Goal: Information Seeking & Learning: Learn about a topic

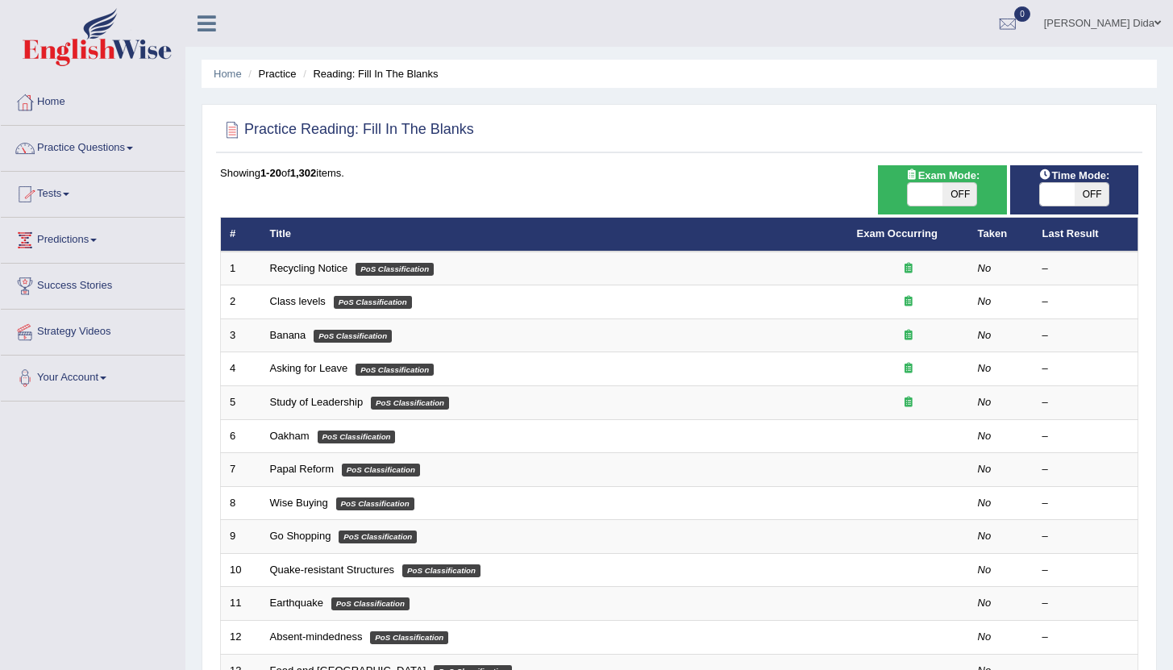
click at [79, 110] on link "Home" at bounding box center [93, 100] width 184 height 40
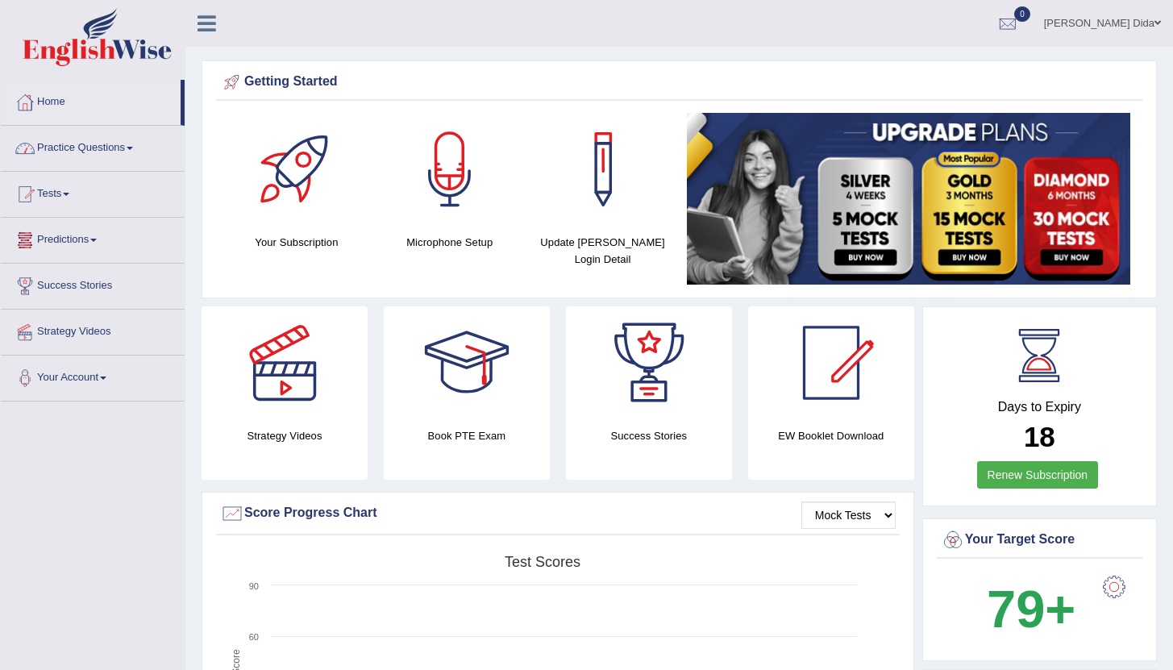
click at [116, 146] on link "Practice Questions" at bounding box center [93, 146] width 184 height 40
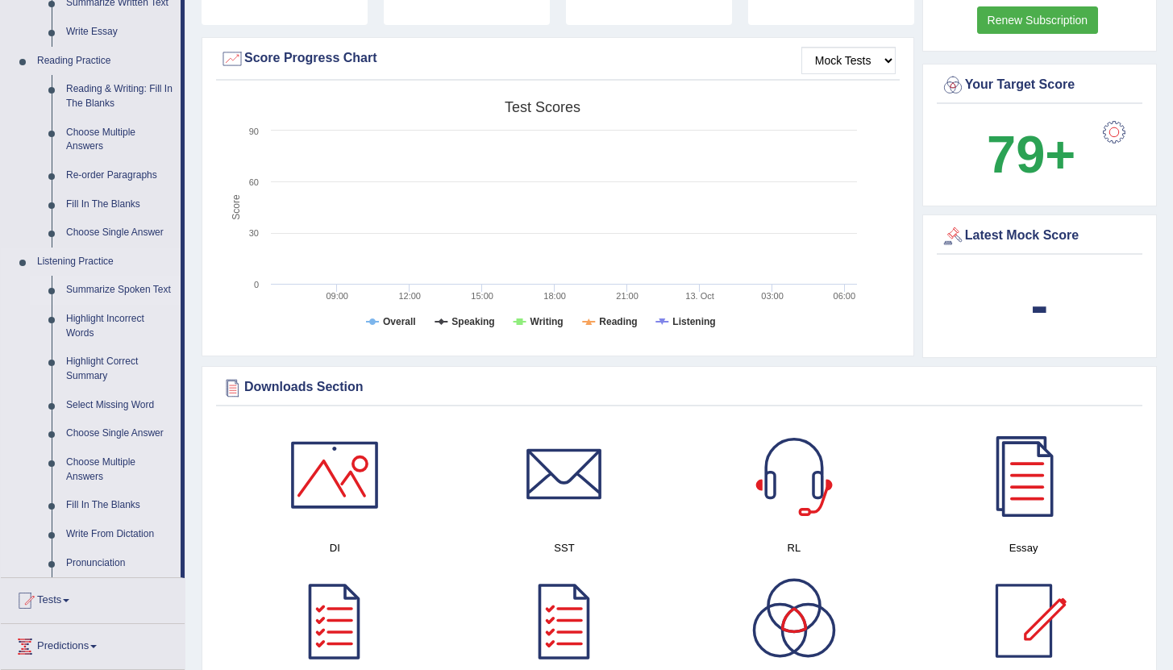
scroll to position [458, 0]
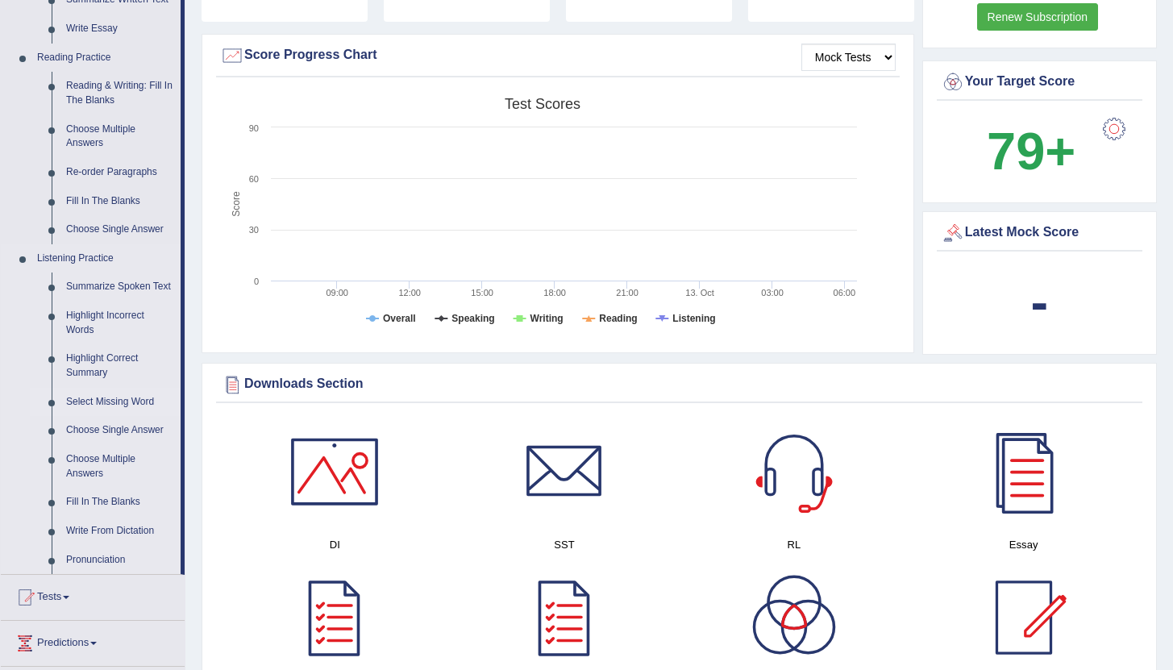
click at [102, 417] on link "Select Missing Word" at bounding box center [120, 402] width 122 height 29
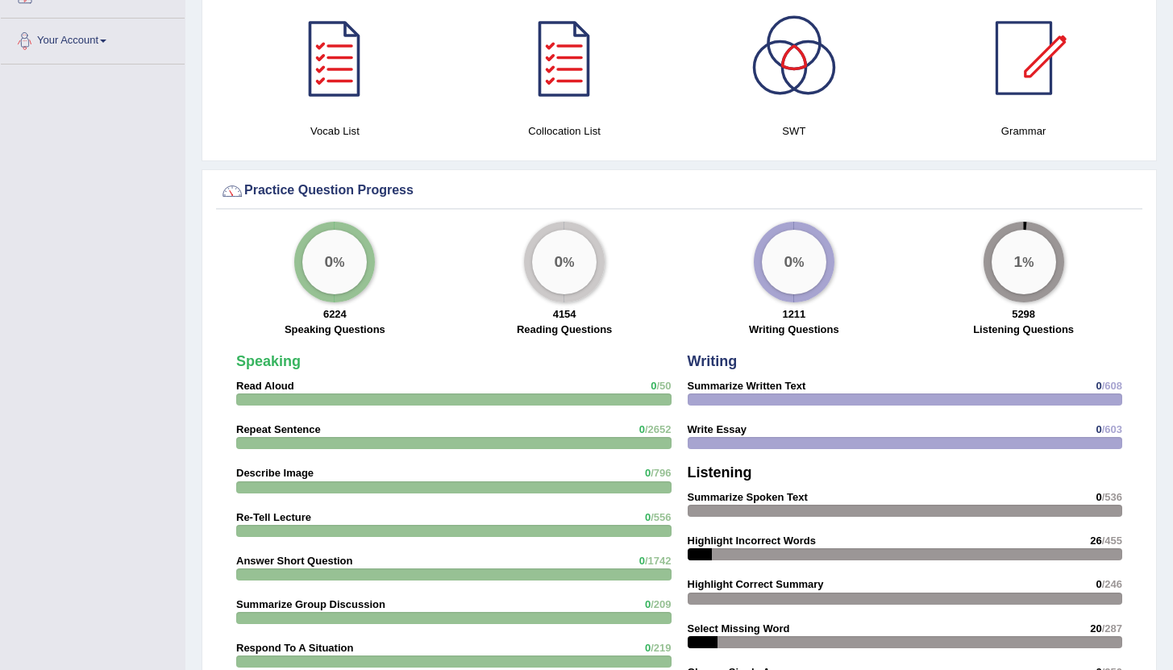
scroll to position [876, 0]
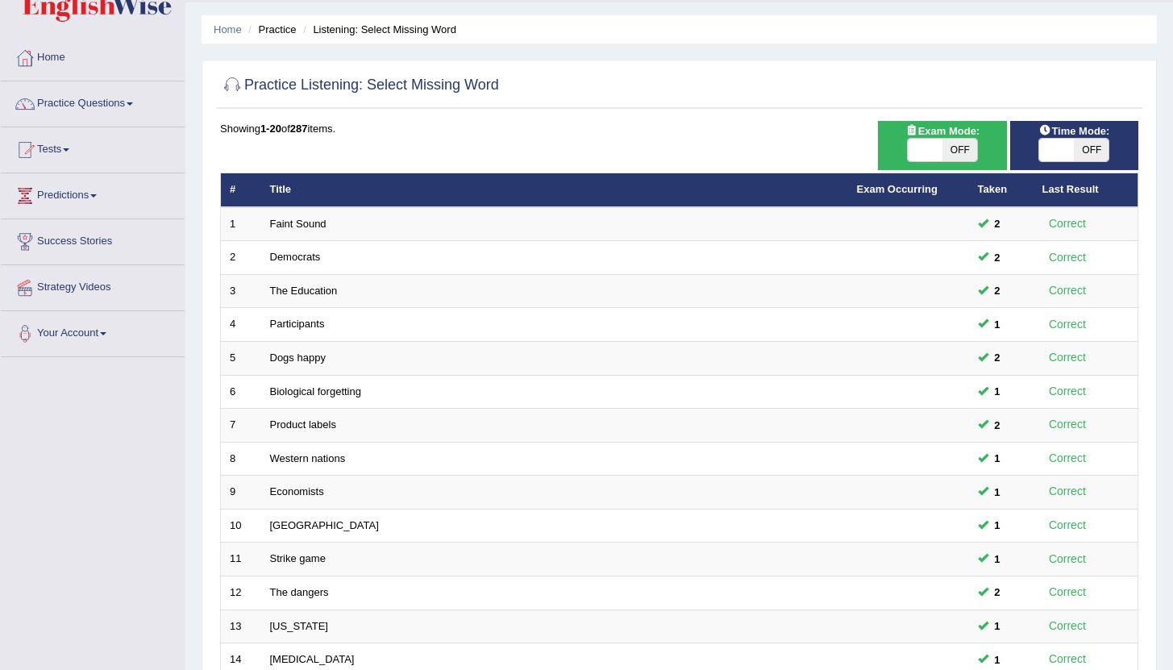
scroll to position [45, 0]
click at [121, 106] on link "Practice Questions" at bounding box center [93, 101] width 184 height 40
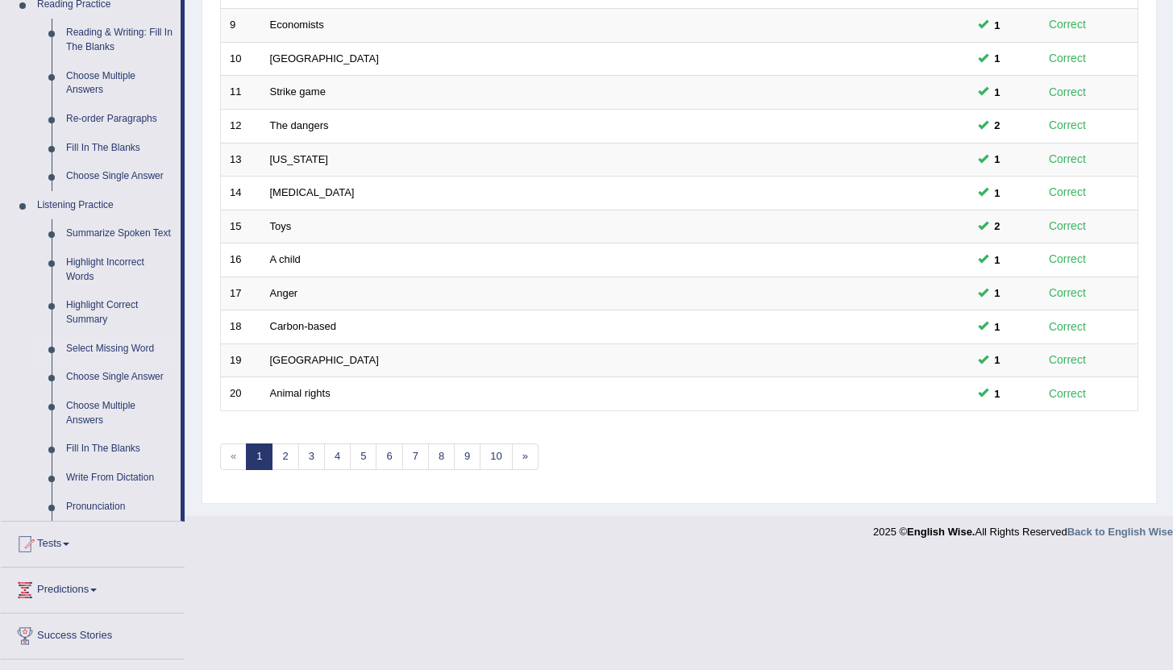
scroll to position [608, 0]
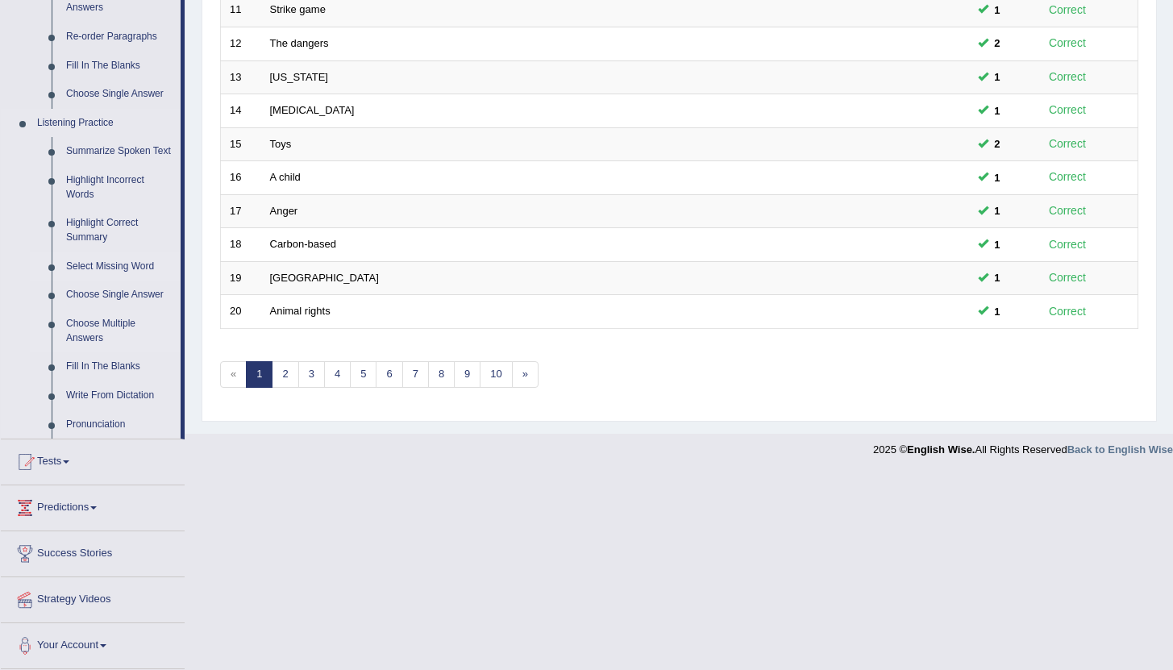
click at [127, 361] on link "Fill In The Blanks" at bounding box center [120, 366] width 122 height 29
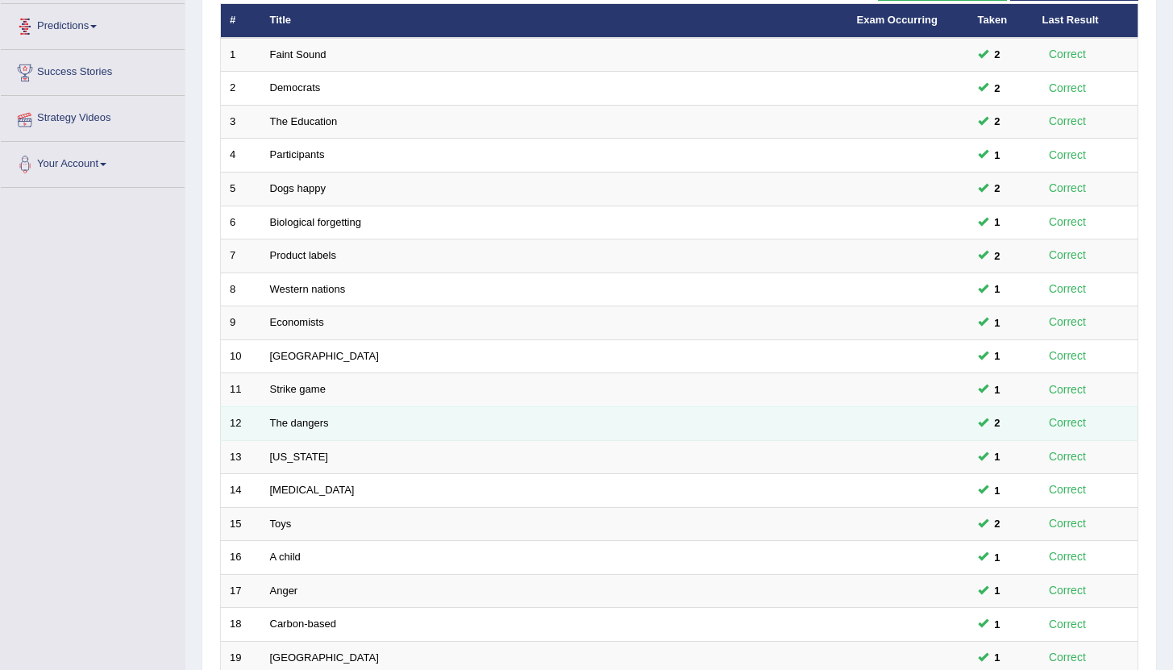
scroll to position [397, 0]
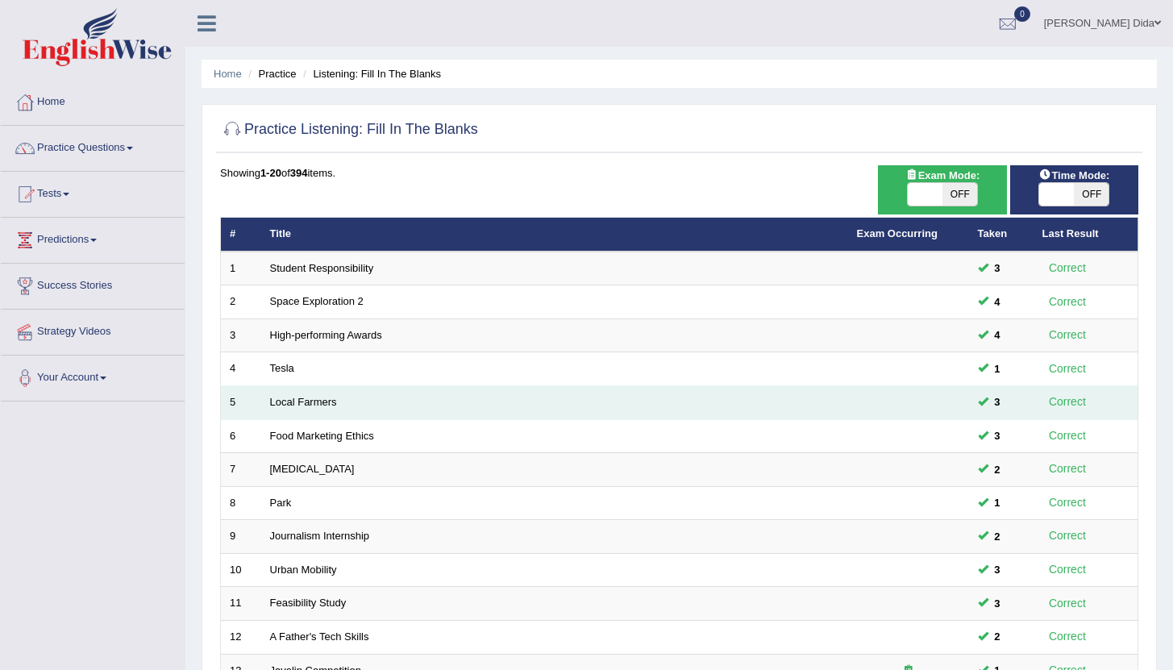
scroll to position [397, 0]
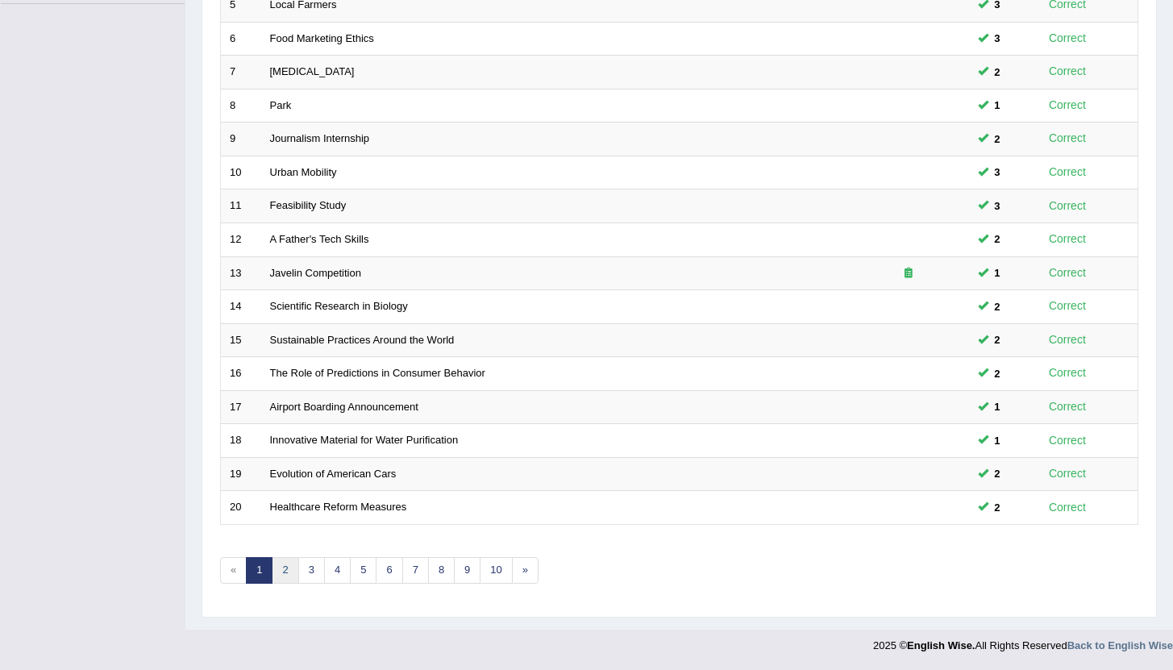
click at [287, 580] on link "2" at bounding box center [285, 570] width 27 height 27
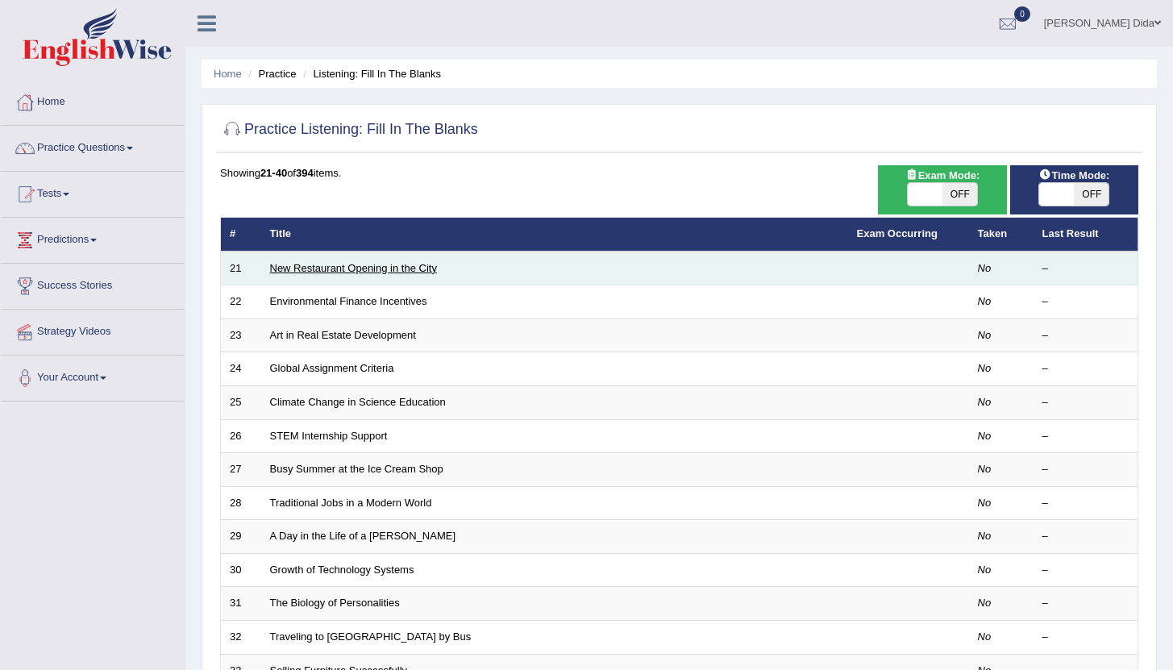
click at [416, 271] on link "New Restaurant Opening in the City" at bounding box center [353, 268] width 167 height 12
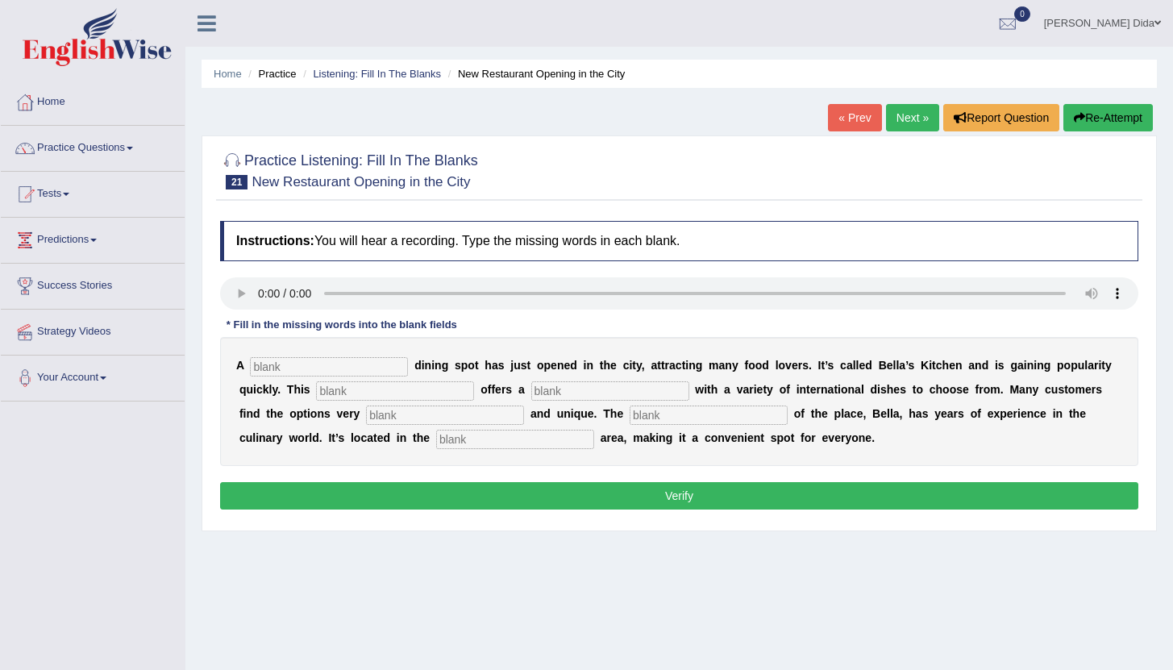
scroll to position [3, 0]
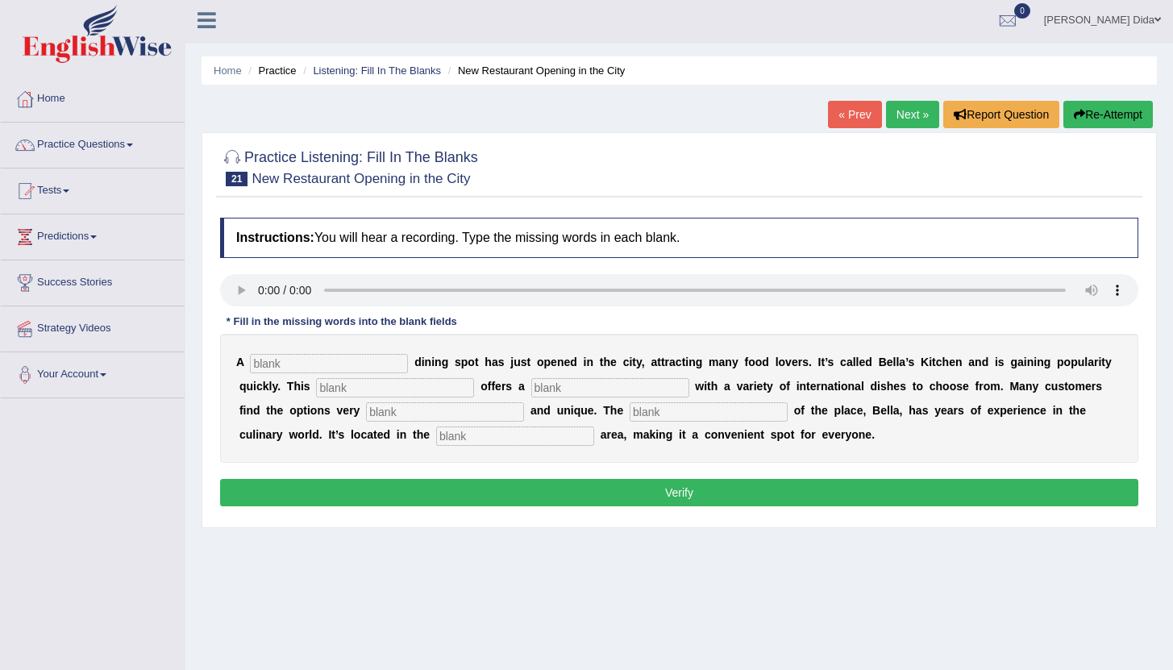
click at [335, 368] on input "text" at bounding box center [329, 363] width 158 height 19
type input "new"
type input "restaurant"
type input "menu"
type input "unique"
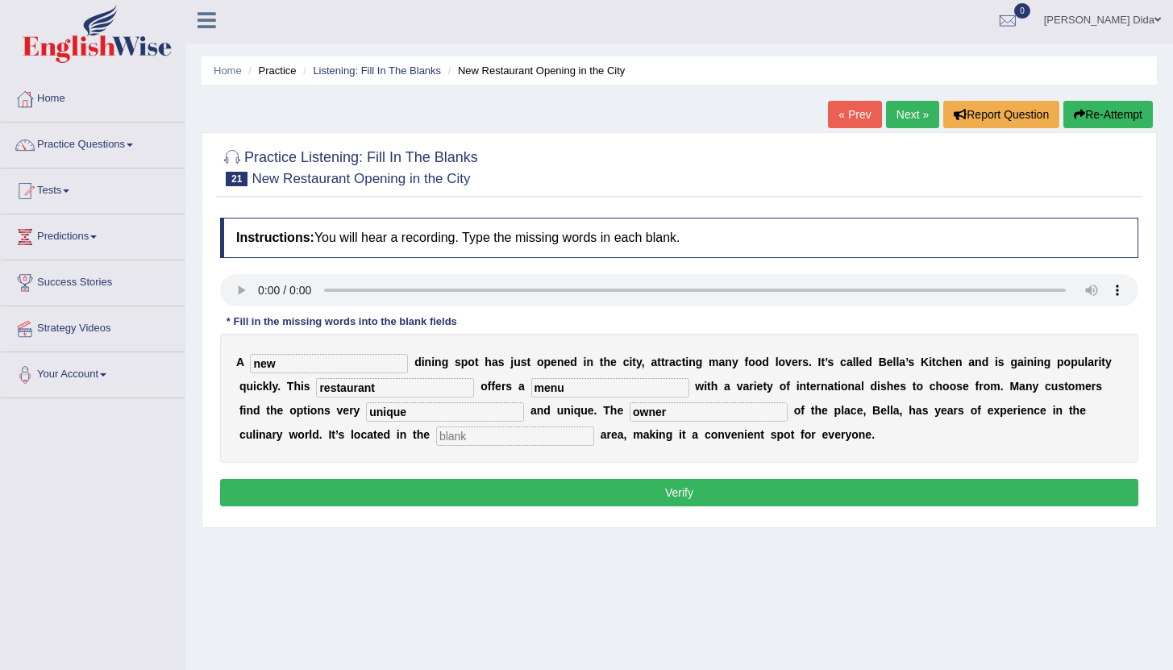
type input "owner"
type input "downtown"
click at [442, 493] on button "Verify" at bounding box center [679, 492] width 918 height 27
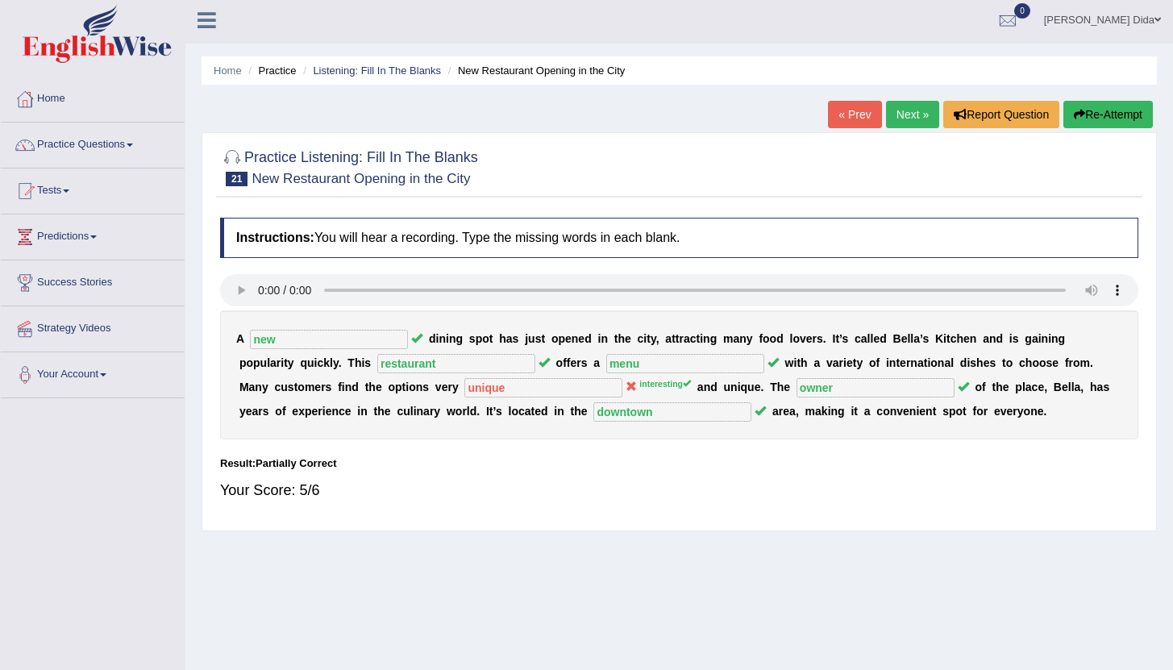
click at [898, 117] on link "Next »" at bounding box center [912, 114] width 53 height 27
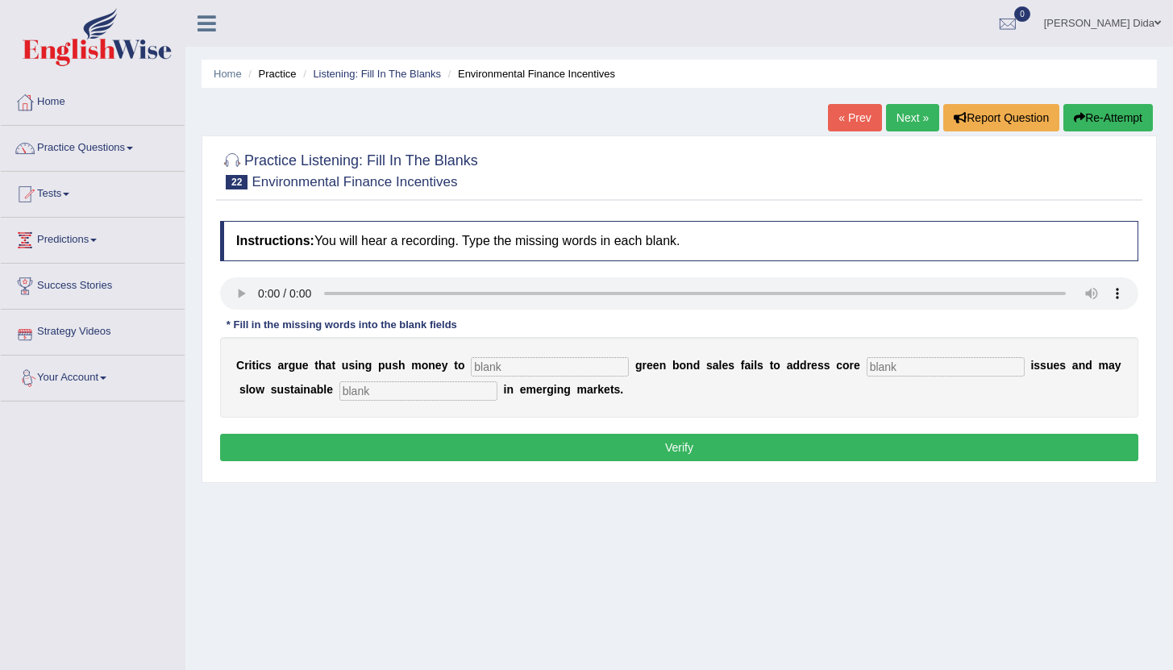
click at [507, 367] on input "text" at bounding box center [550, 366] width 158 height 19
type input "boost"
type input "climate"
type input "development"
click at [542, 454] on button "Verify" at bounding box center [679, 447] width 918 height 27
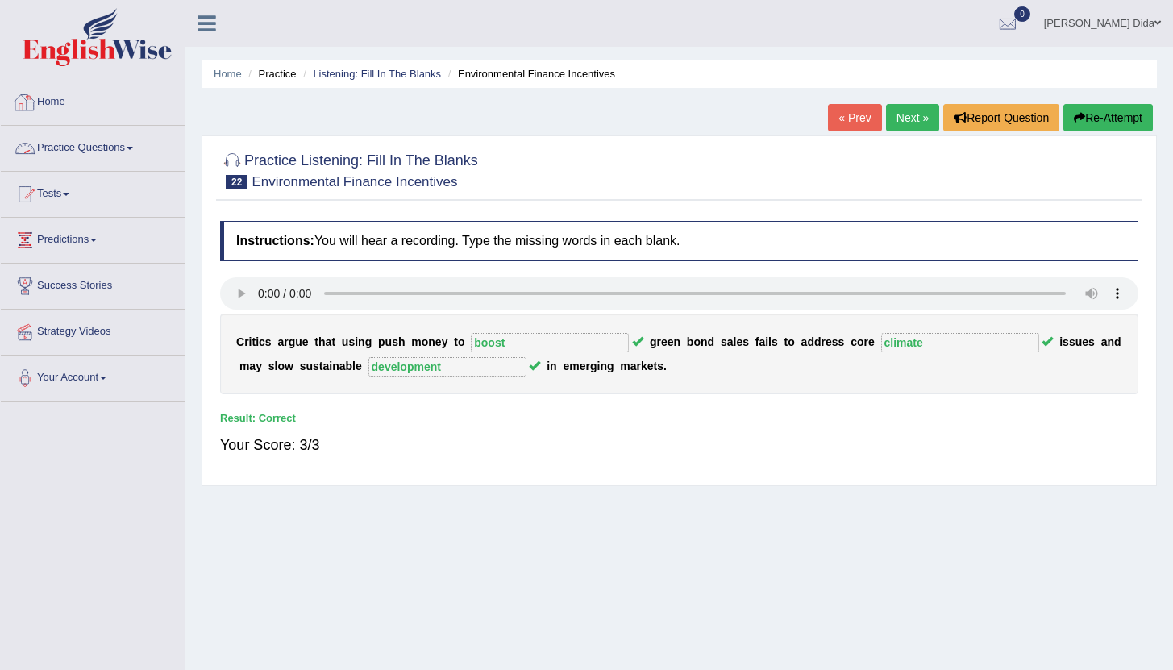
click at [131, 147] on link "Practice Questions" at bounding box center [93, 146] width 184 height 40
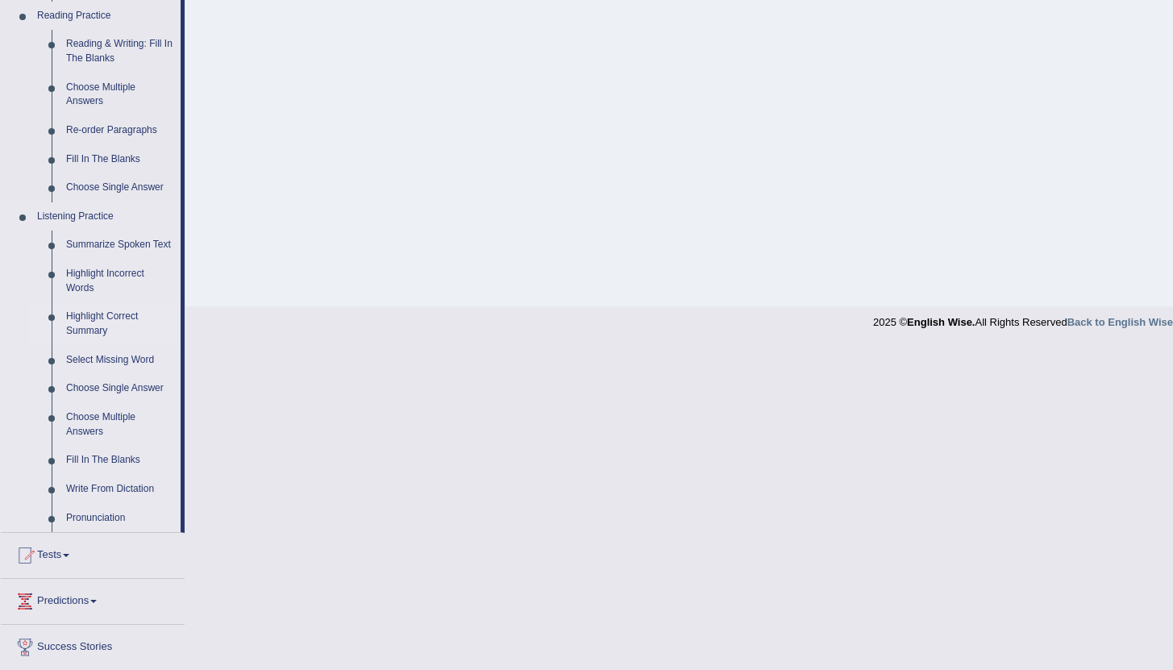
scroll to position [574, 0]
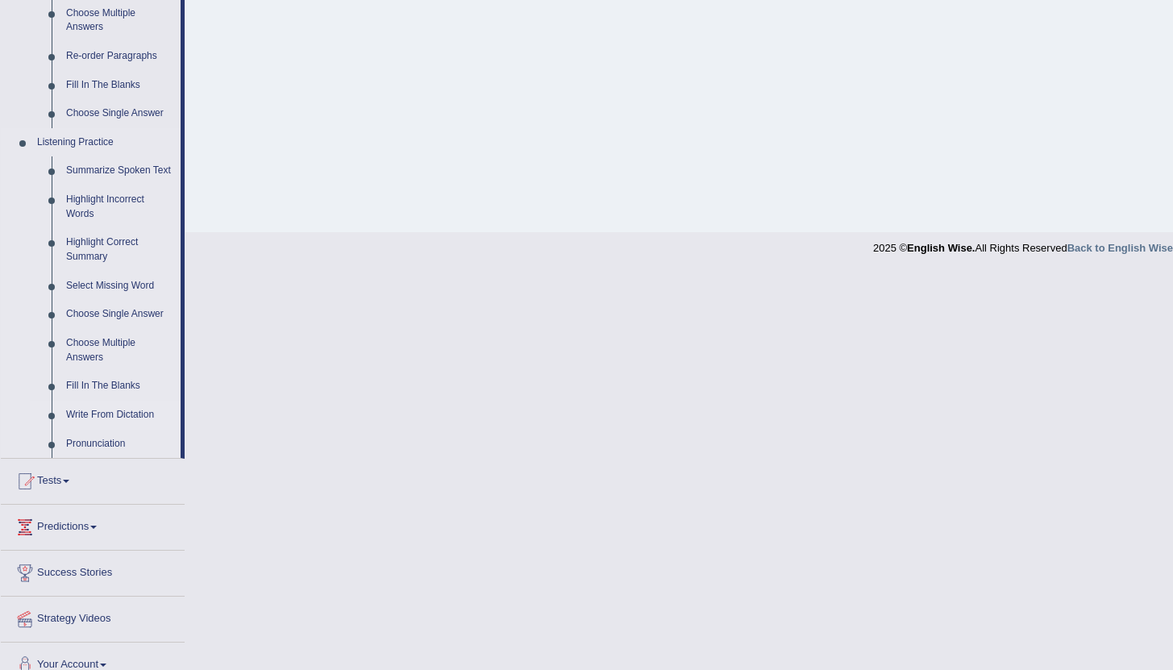
click at [101, 427] on link "Write From Dictation" at bounding box center [120, 415] width 122 height 29
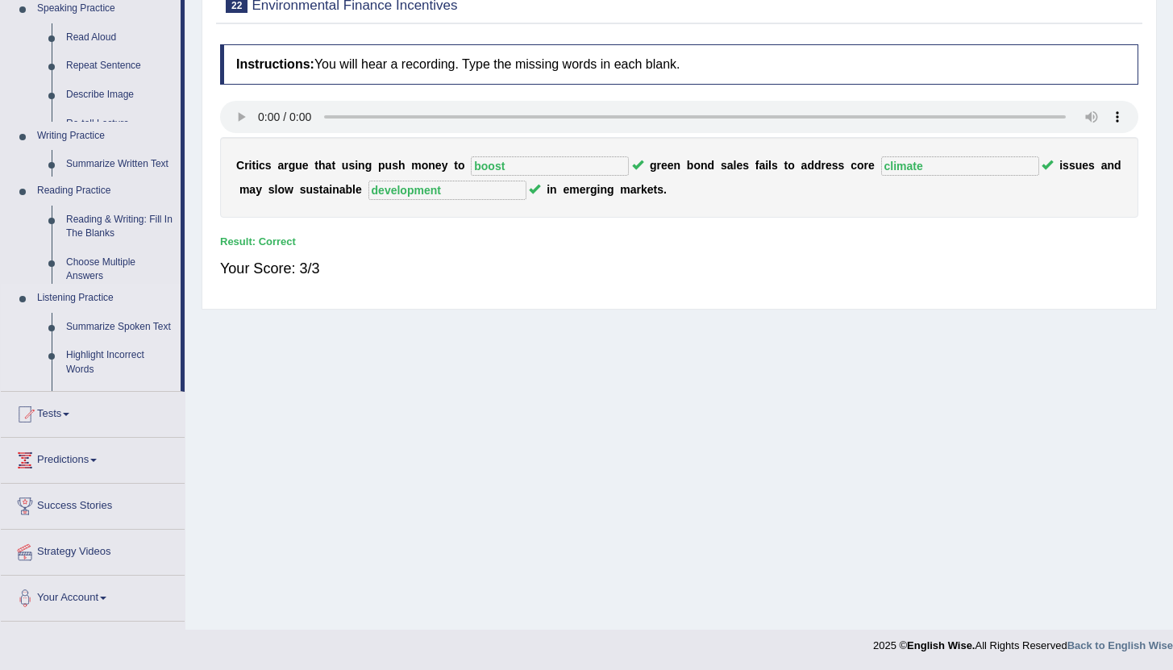
scroll to position [177, 0]
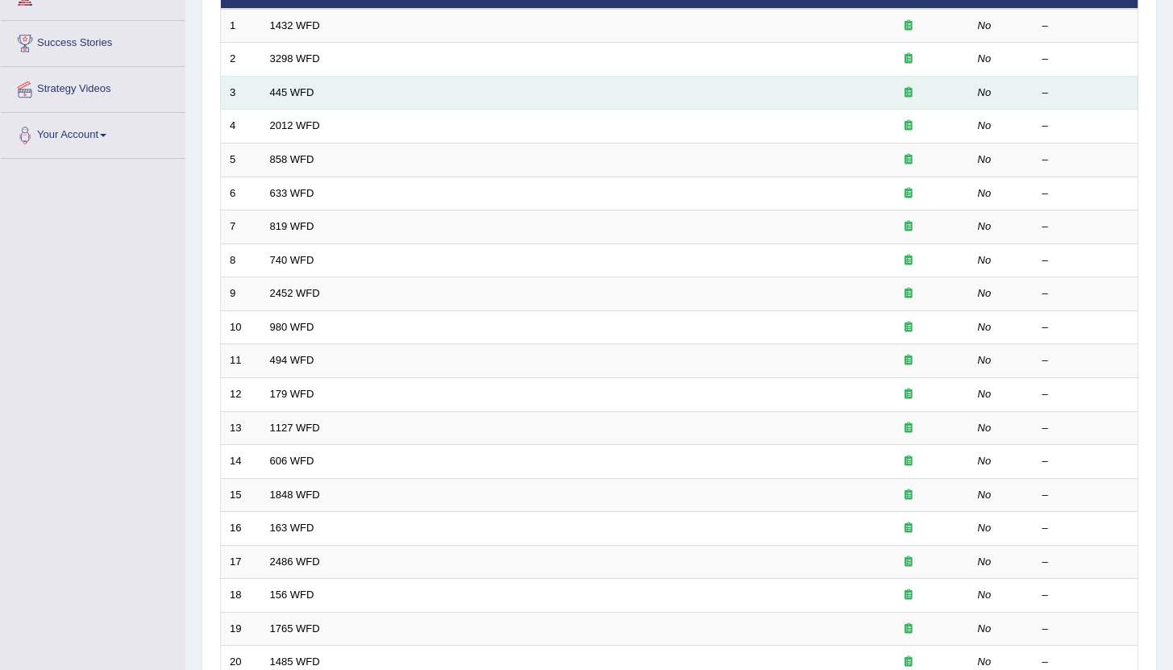
scroll to position [28, 0]
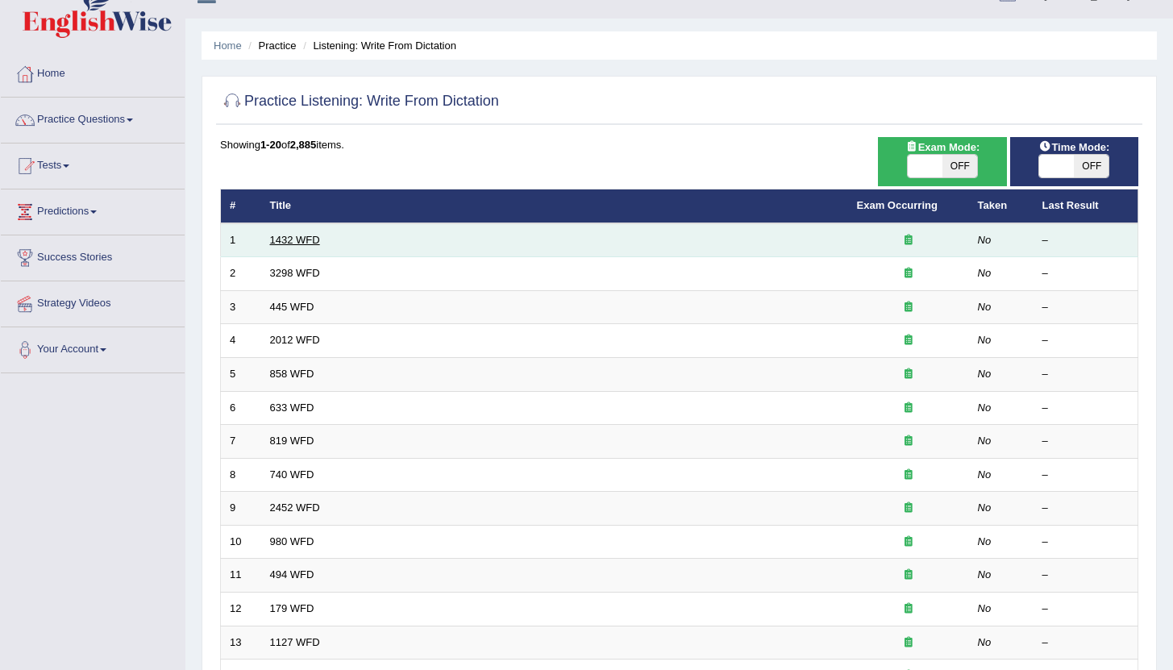
click at [289, 243] on link "1432 WFD" at bounding box center [295, 240] width 50 height 12
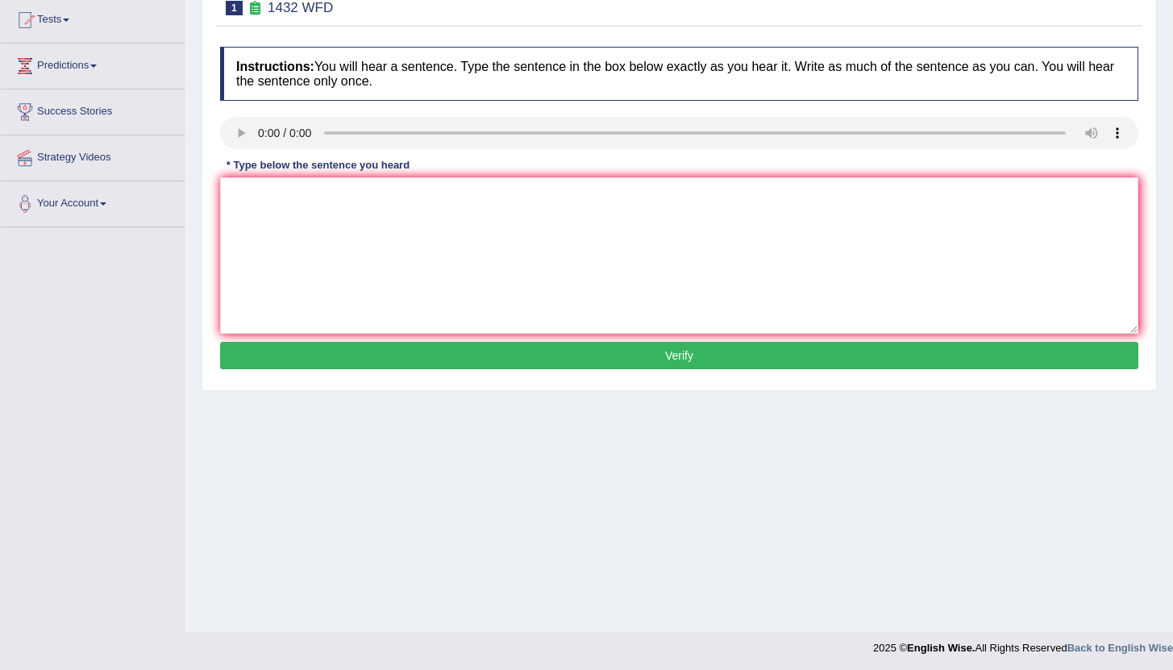
scroll to position [177, 0]
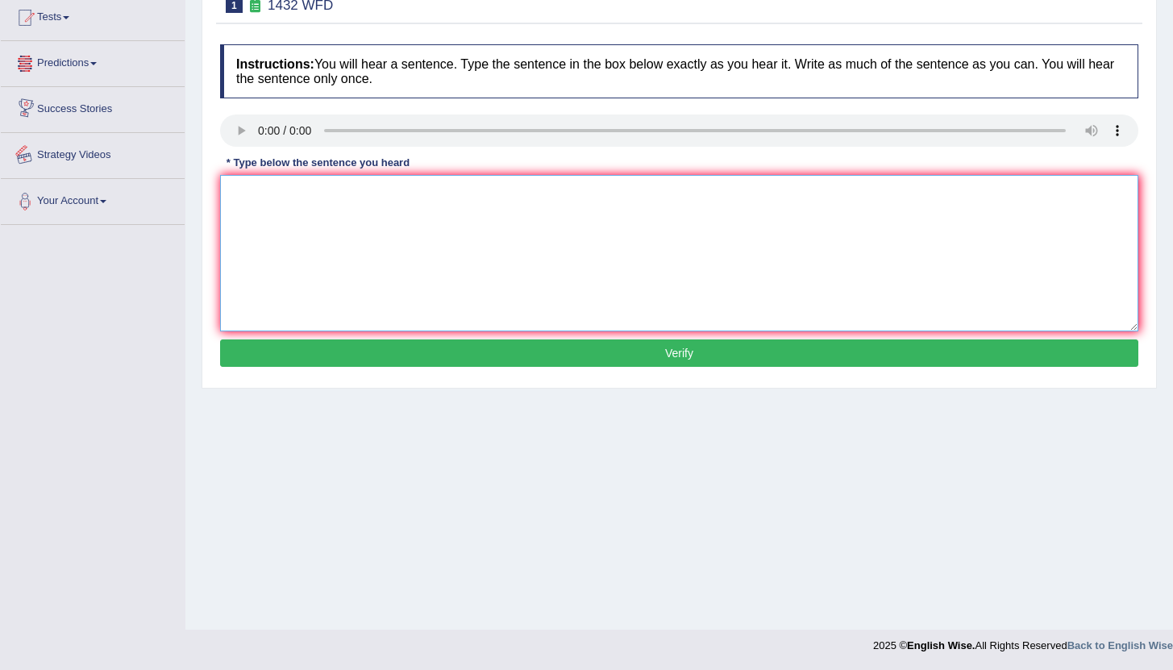
click at [273, 197] on textarea at bounding box center [679, 253] width 918 height 156
type textarea "m"
click at [338, 195] on textarea "More physical activity more health" at bounding box center [679, 253] width 918 height 156
click at [382, 192] on textarea "More physical activity is more health" at bounding box center [679, 253] width 918 height 156
click at [483, 198] on textarea "More physical activity is beneficial to your health" at bounding box center [679, 253] width 918 height 156
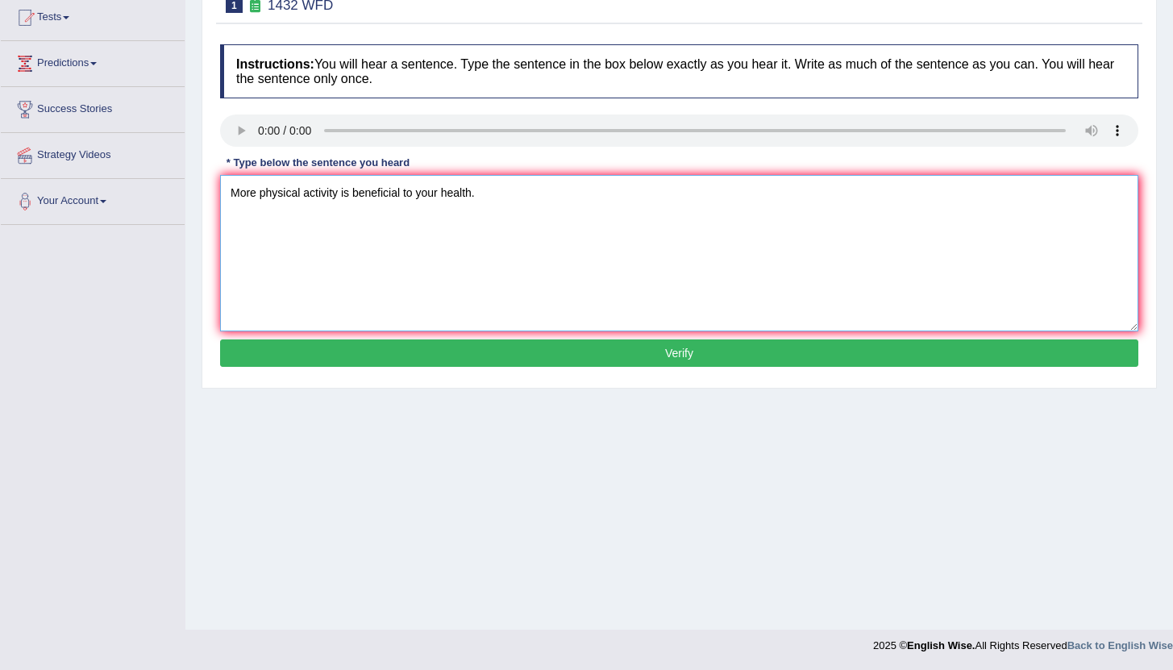
type textarea "More physical activity is beneficial to your health."
click at [678, 352] on button "Verify" at bounding box center [679, 352] width 918 height 27
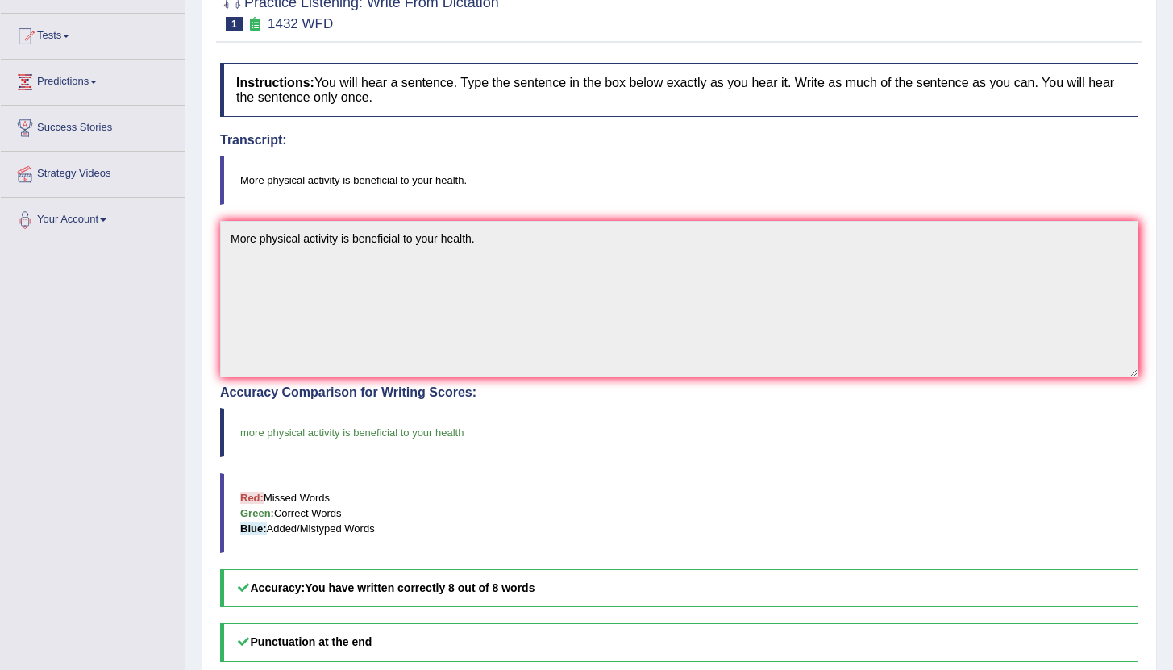
scroll to position [0, 0]
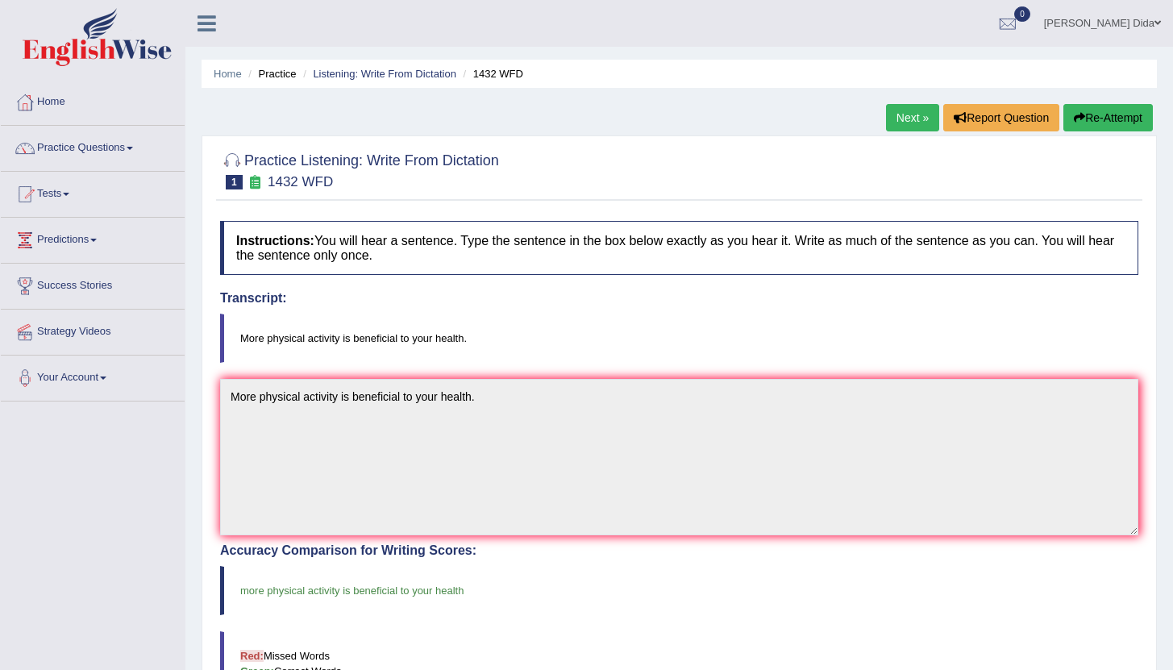
click at [911, 111] on link "Next »" at bounding box center [912, 117] width 53 height 27
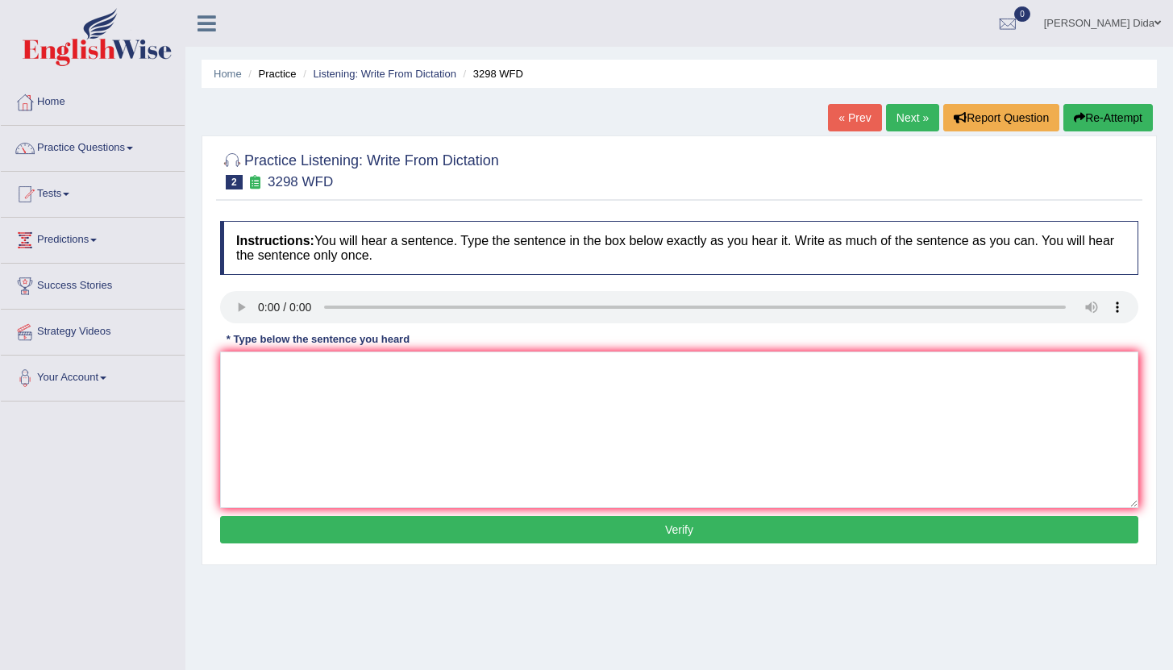
click at [907, 113] on link "Next »" at bounding box center [912, 117] width 53 height 27
click at [322, 357] on textarea at bounding box center [679, 430] width 918 height 156
type textarea "t"
click at [261, 371] on textarea "The american spaceship made a plan to land a spaceship on mars." at bounding box center [679, 430] width 918 height 156
click at [551, 371] on textarea "The American spaceship made a plan to land a spaceship on mars." at bounding box center [679, 430] width 918 height 156
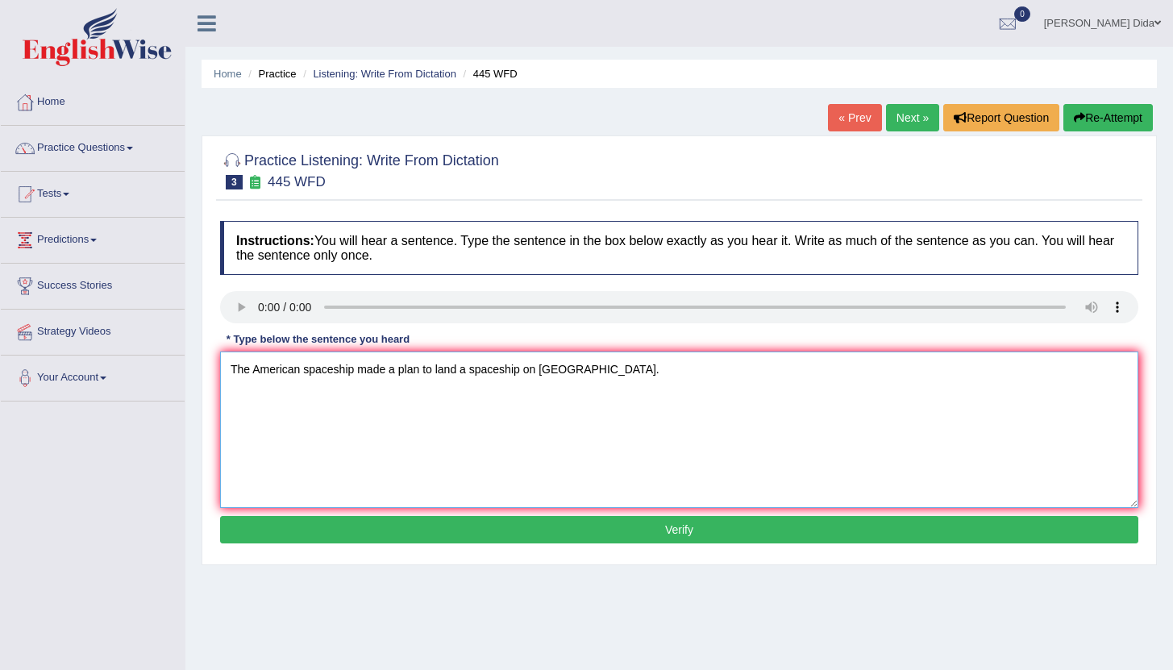
click at [674, 424] on textarea "The American spaceship made a plan to land a spaceship on Mars." at bounding box center [679, 430] width 918 height 156
type textarea "The American spaceship made a plan to land a spaceship on Mars."
click at [622, 529] on button "Verify" at bounding box center [679, 529] width 918 height 27
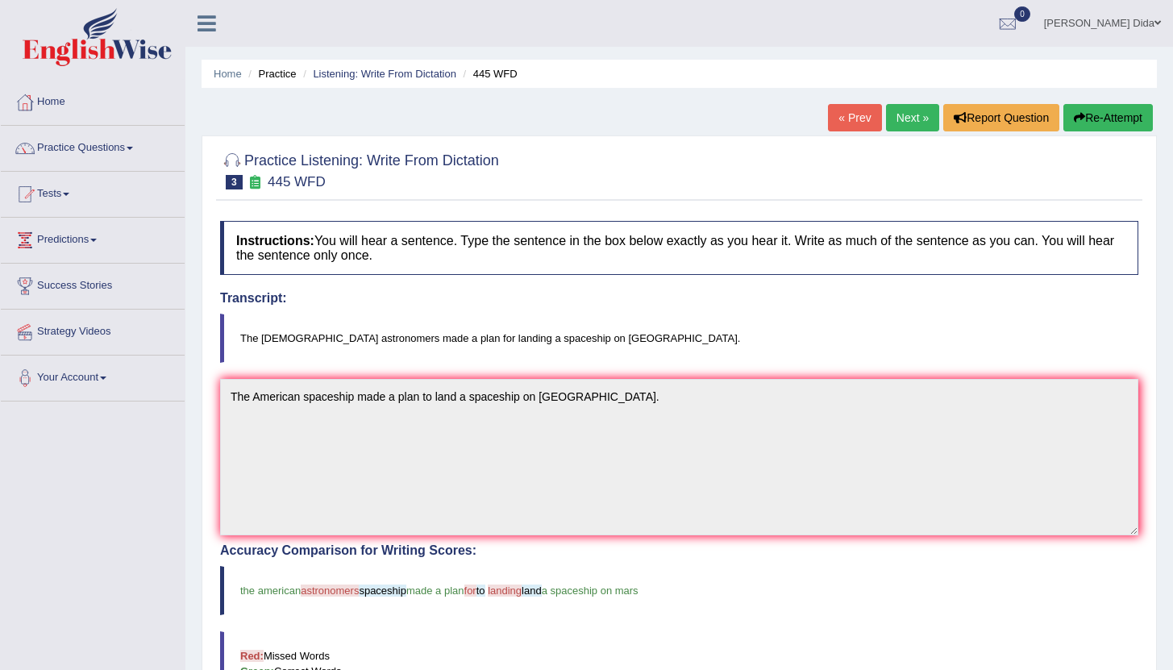
click at [900, 121] on link "Next »" at bounding box center [912, 117] width 53 height 27
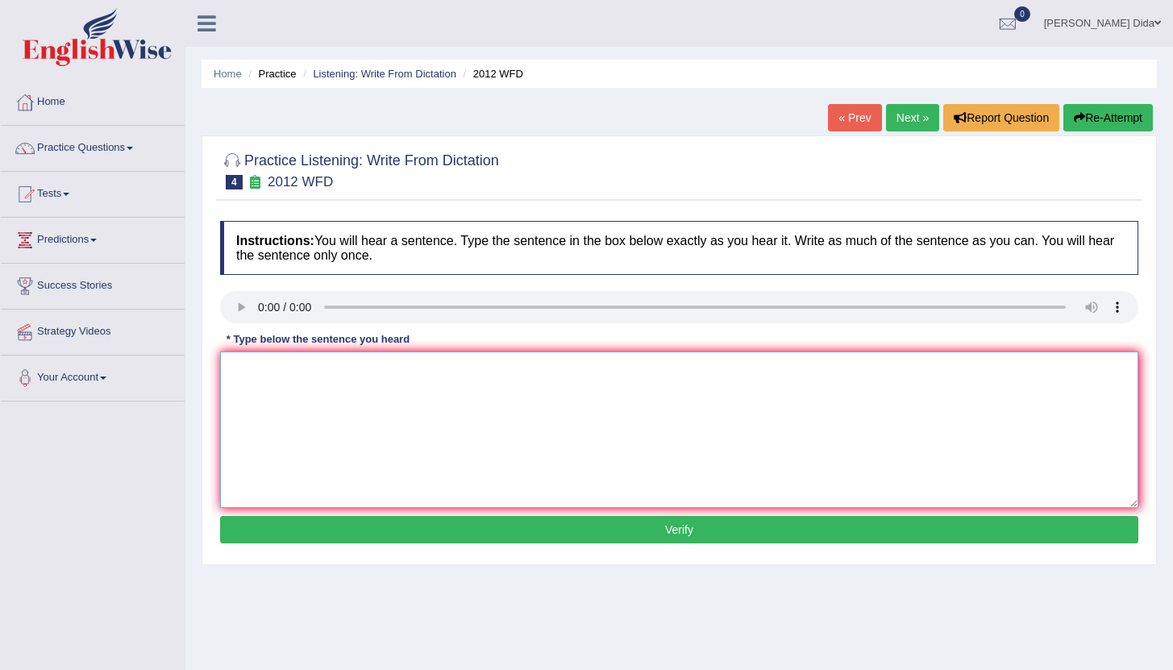
click at [300, 372] on textarea at bounding box center [679, 430] width 918 height 156
click at [236, 370] on textarea "there is a great deal" at bounding box center [679, 430] width 918 height 156
click at [424, 364] on textarea "There is a great deal" at bounding box center [679, 430] width 918 height 156
click at [311, 372] on textarea "There is a great deal to topic" at bounding box center [679, 430] width 918 height 156
click at [335, 371] on textarea "There is a great deal to topic" at bounding box center [679, 430] width 918 height 156
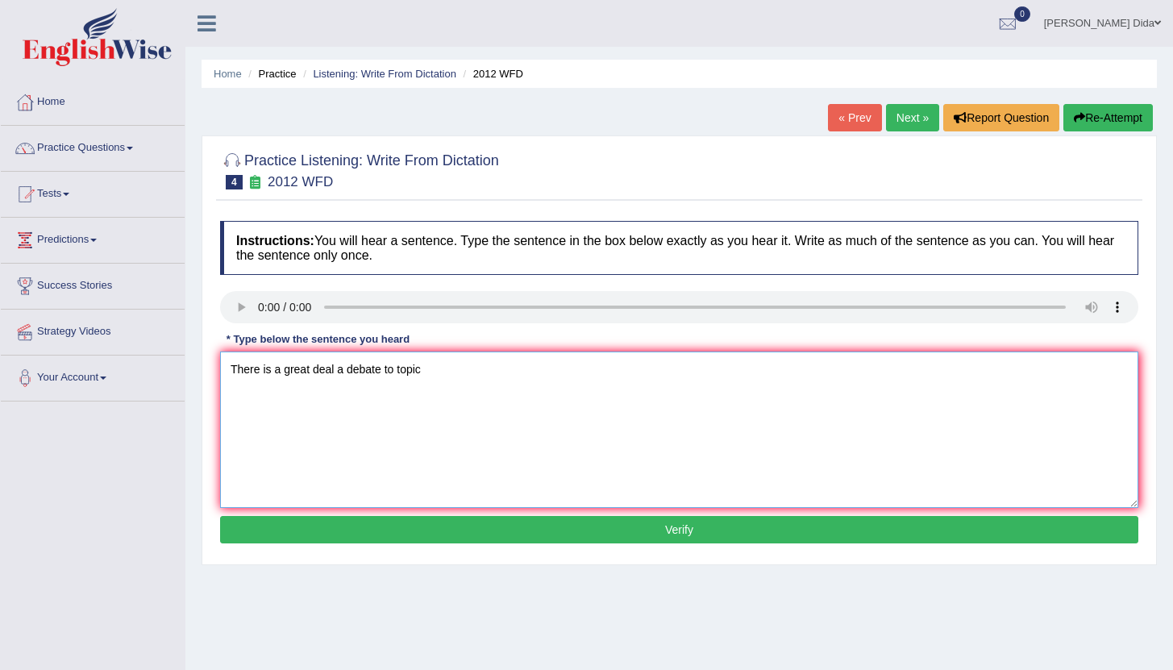
click at [397, 369] on textarea "There is a great deal a debate to topic" at bounding box center [679, 430] width 918 height 156
click at [347, 371] on textarea "There is a great deal a debate on this topic" at bounding box center [679, 430] width 918 height 156
type textarea "There is a great deal of debate on this topic"
click at [684, 532] on button "Verify" at bounding box center [679, 529] width 918 height 27
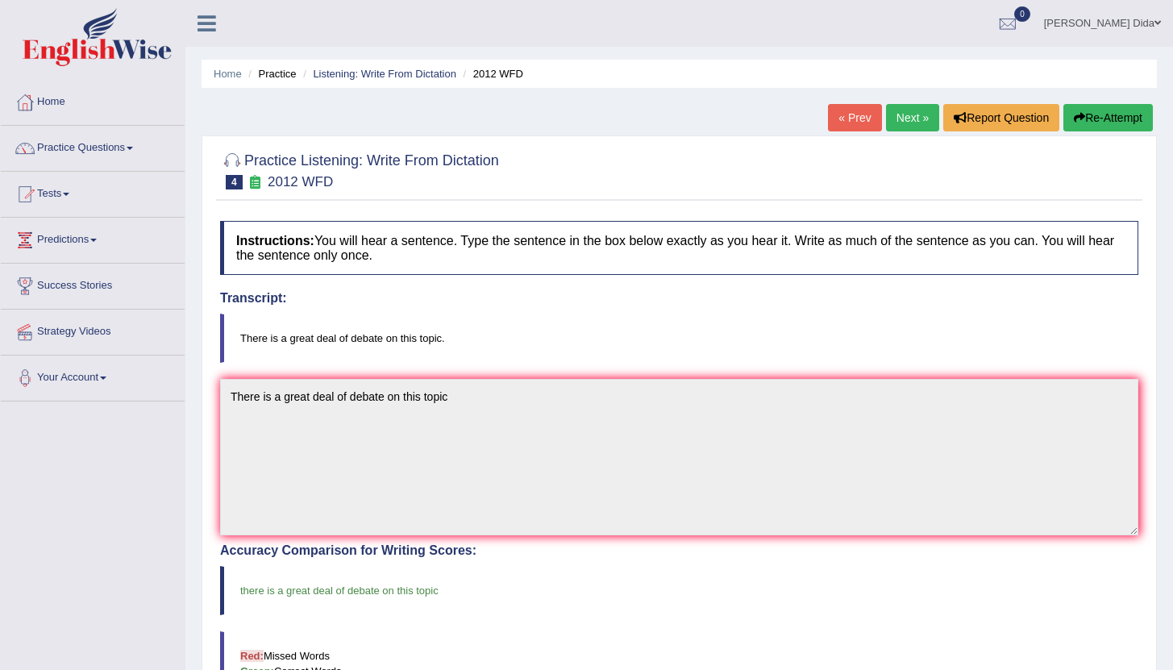
click at [897, 122] on link "Next »" at bounding box center [912, 117] width 53 height 27
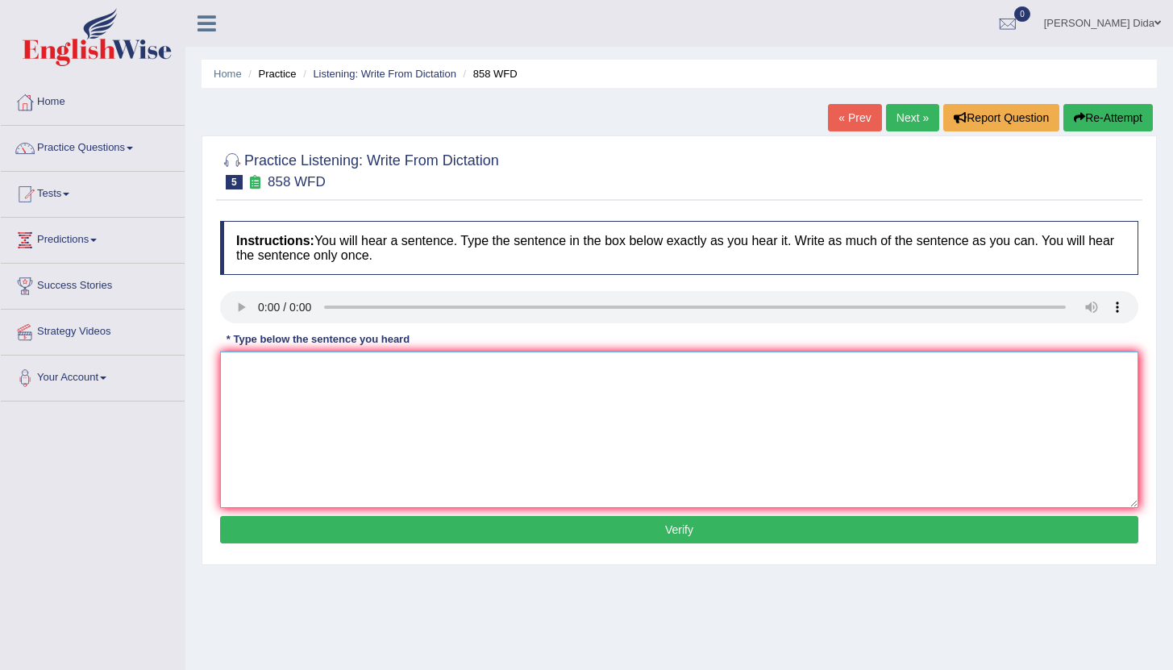
click at [335, 372] on textarea at bounding box center [679, 430] width 918 height 156
click at [393, 350] on div "Instructions: You will hear a sentence. Type the sentence in the box below exac…" at bounding box center [679, 384] width 926 height 343
click at [376, 365] on textarea at bounding box center [679, 430] width 918 height 156
type textarea "t"
click at [318, 365] on textarea "The" at bounding box center [679, 430] width 918 height 156
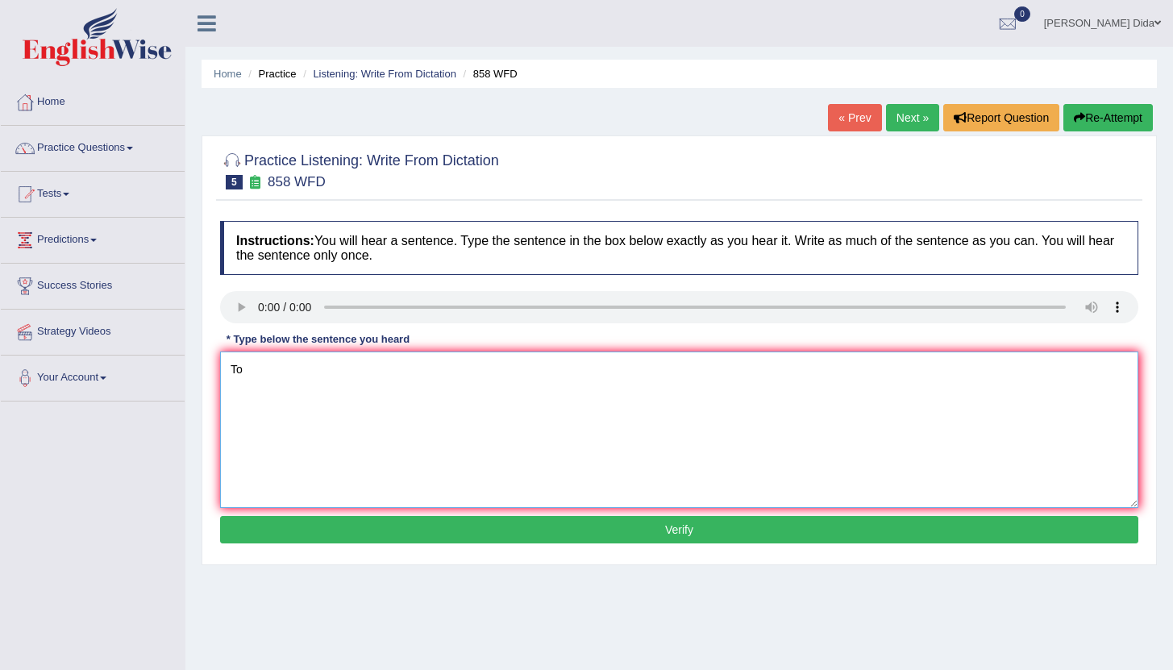
click at [272, 378] on textarea "To" at bounding box center [679, 430] width 918 height 156
click at [342, 371] on textarea "To hear of ship" at bounding box center [679, 430] width 918 height 156
click at [365, 370] on textarea "To hear of ship of artifacts interested historians" at bounding box center [679, 430] width 918 height 156
click at [503, 377] on textarea "To hear of ship of artifacts on interested historians" at bounding box center [679, 430] width 918 height 156
type textarea "To hear of ship of artifacts on interested historians."
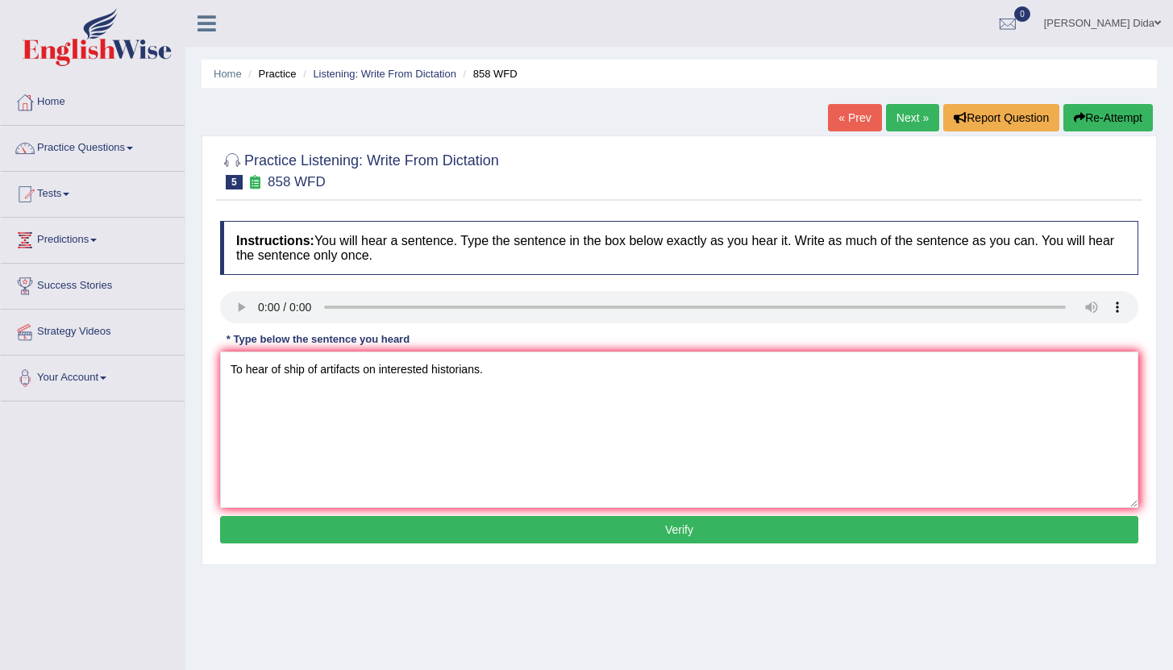
click at [651, 534] on button "Verify" at bounding box center [679, 529] width 918 height 27
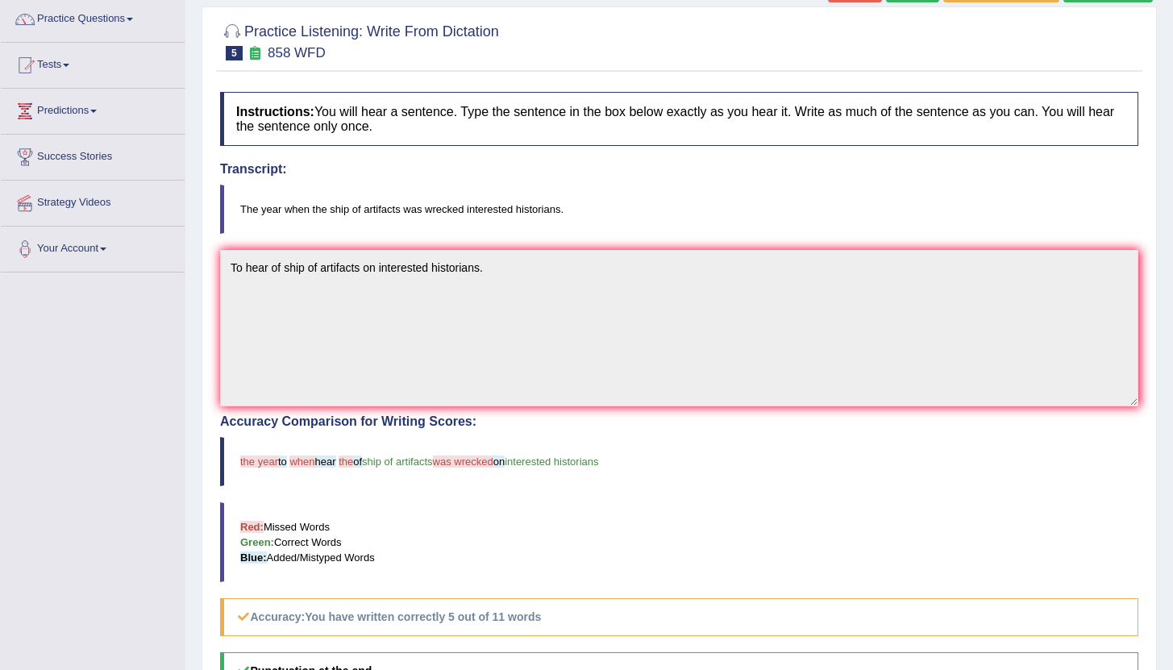
scroll to position [52, 0]
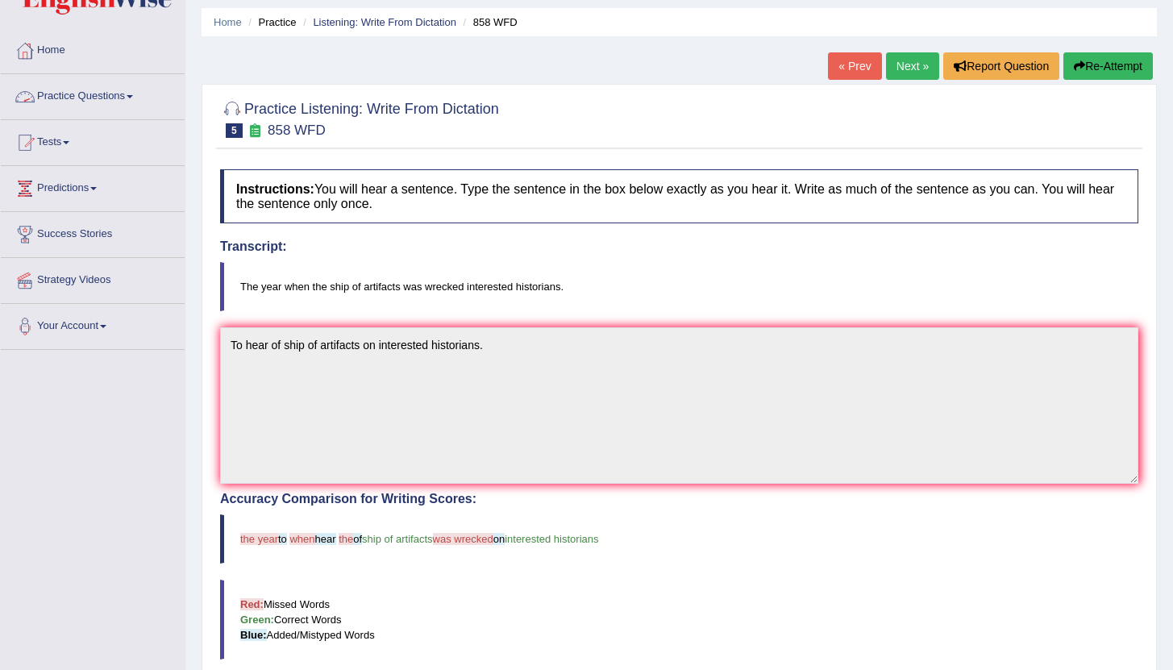
click at [152, 96] on link "Practice Questions" at bounding box center [93, 94] width 184 height 40
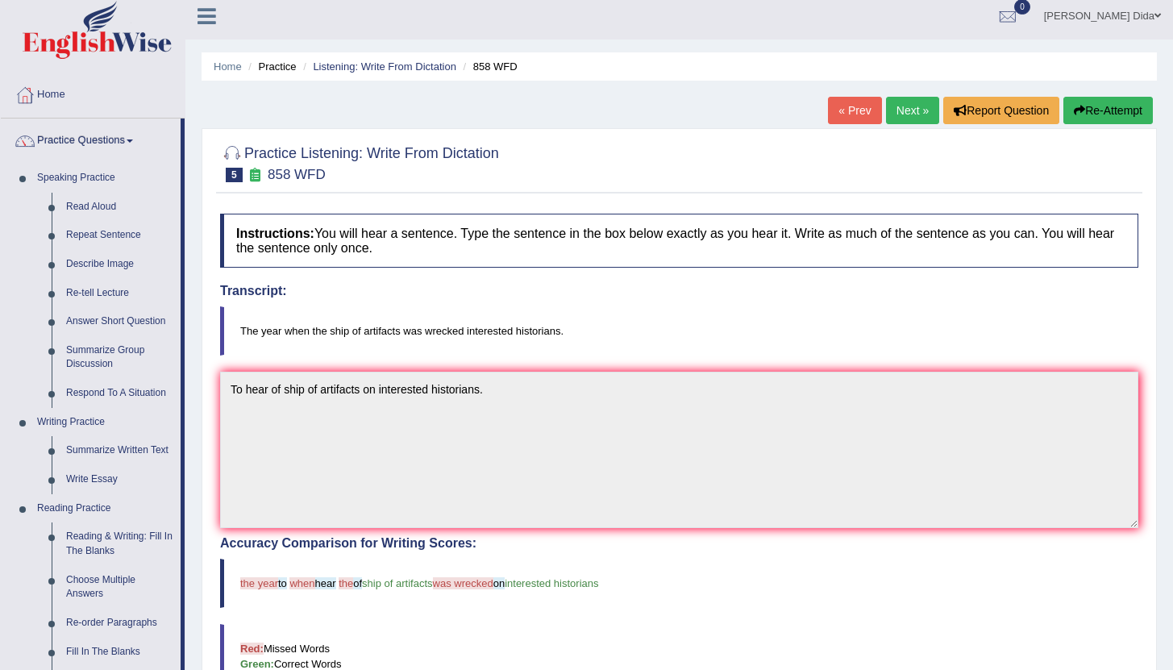
scroll to position [0, 0]
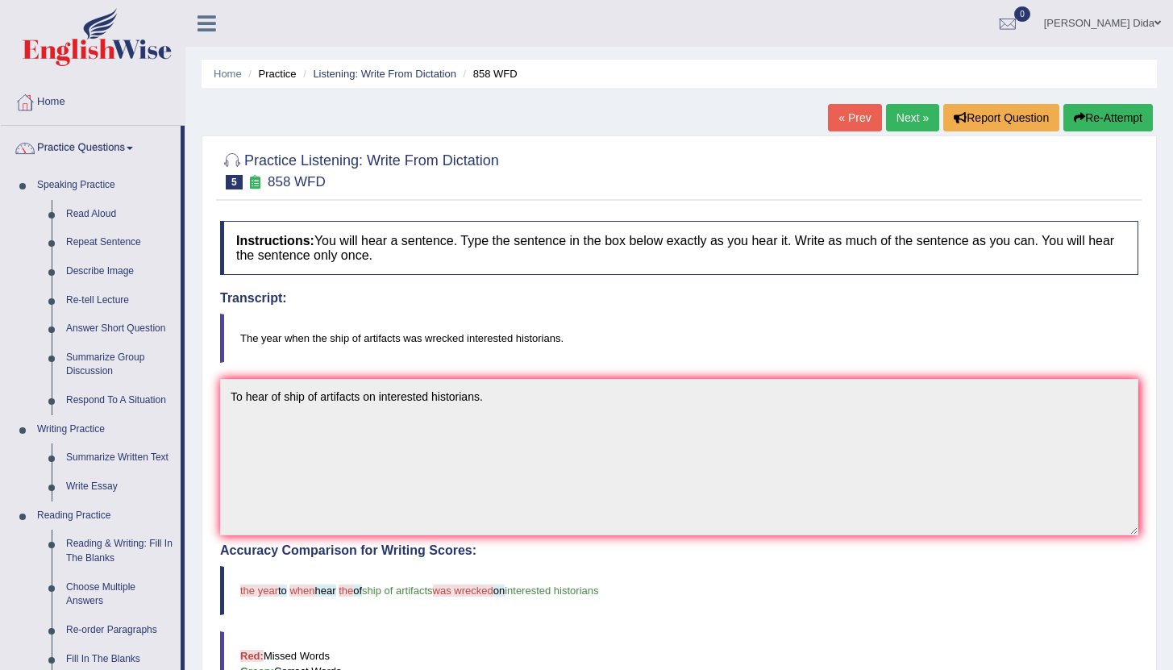
click at [847, 116] on link "« Prev" at bounding box center [854, 117] width 53 height 27
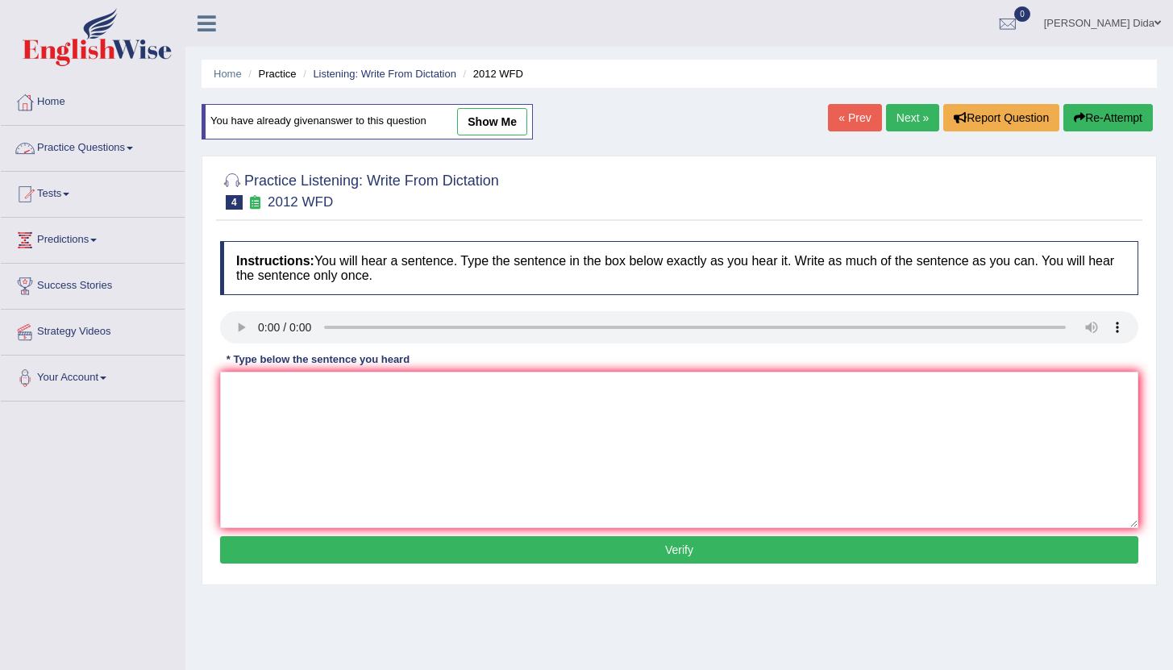
click at [124, 151] on link "Practice Questions" at bounding box center [93, 146] width 184 height 40
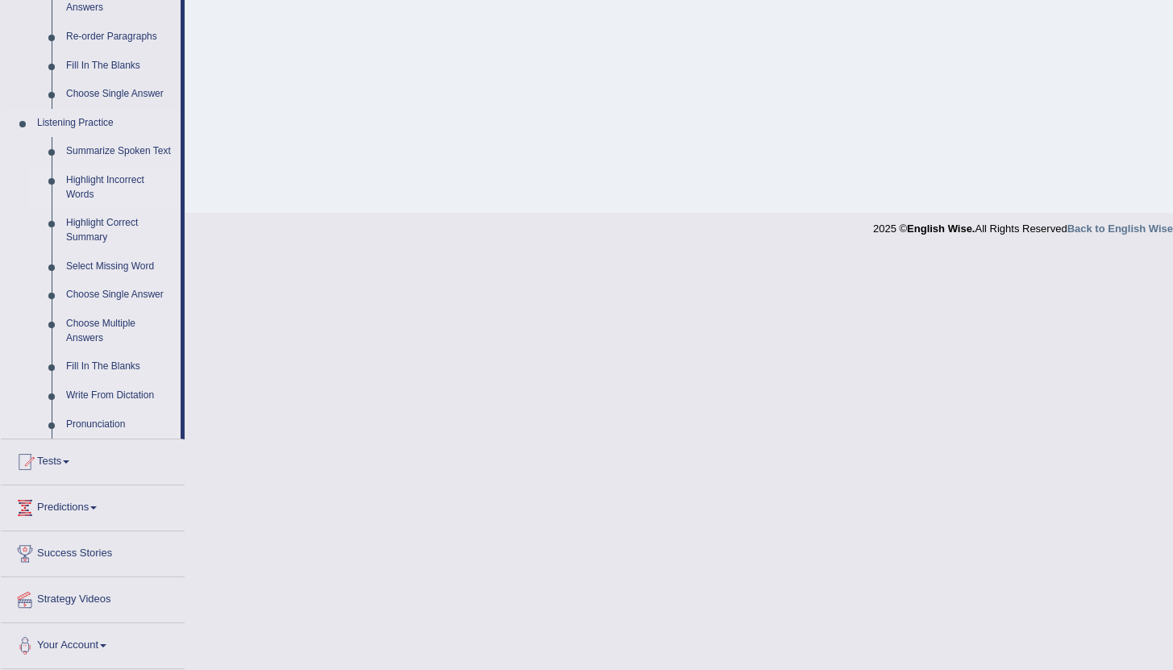
scroll to position [608, 0]
click at [104, 362] on link "Fill In The Blanks" at bounding box center [120, 366] width 122 height 29
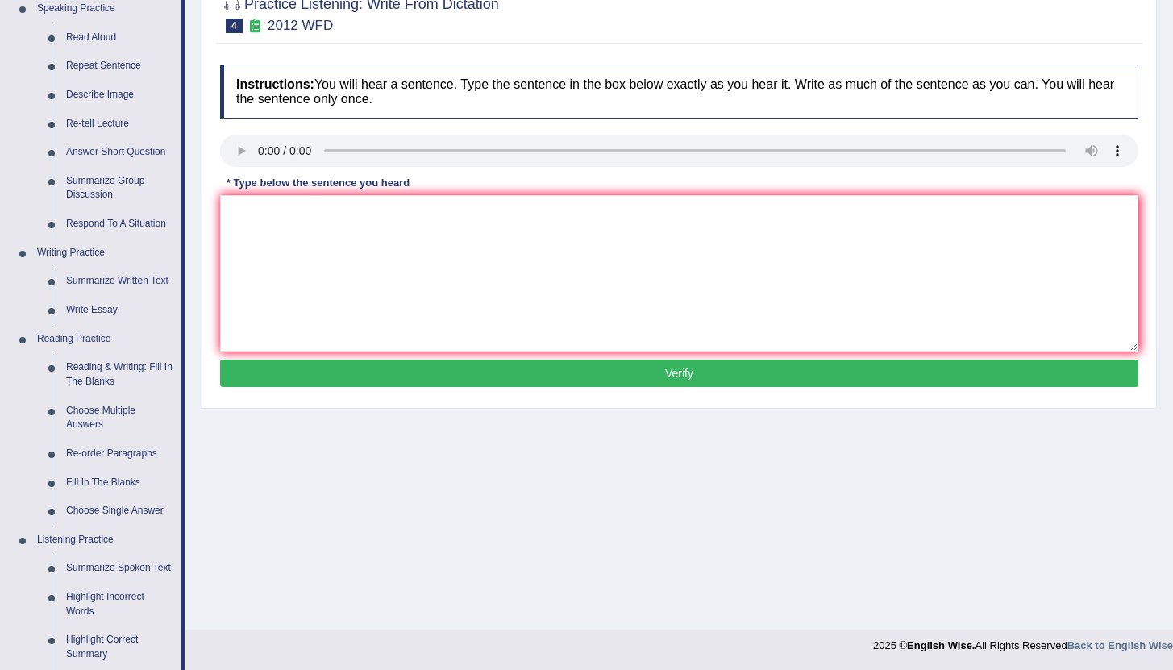
scroll to position [596, 0]
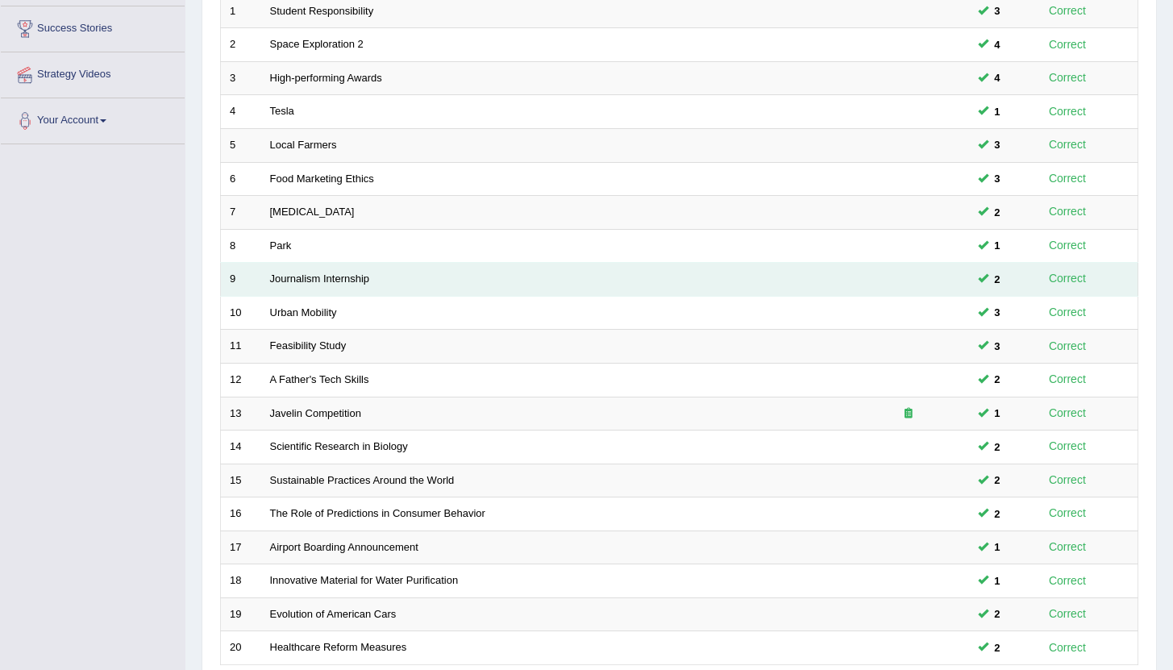
scroll to position [397, 0]
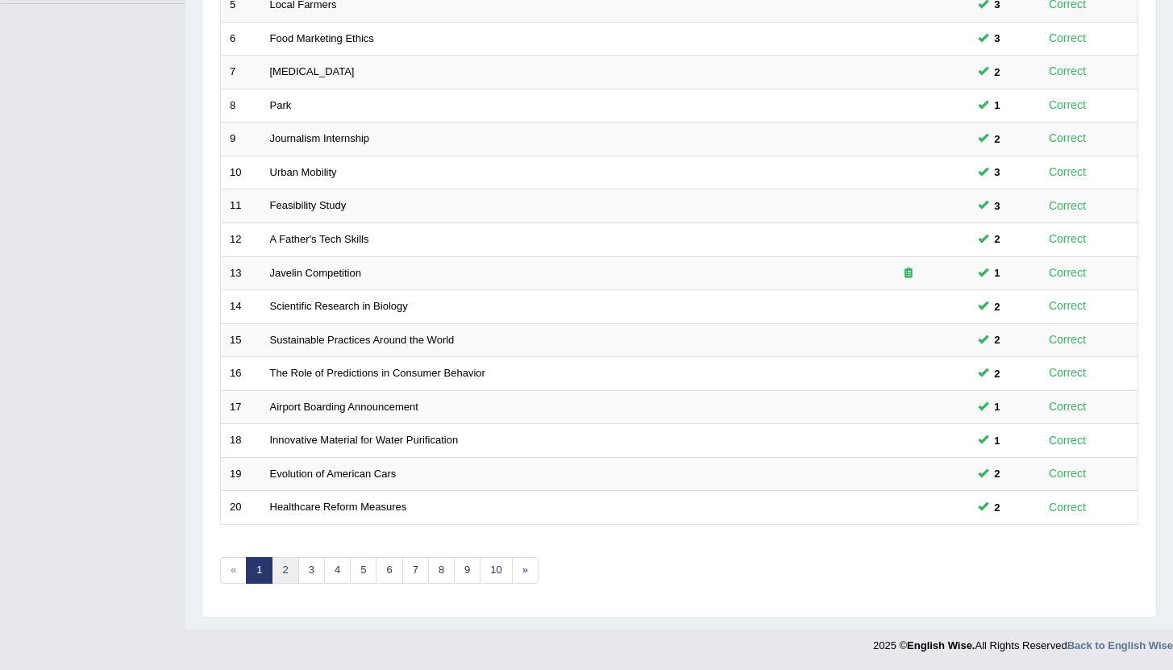
click at [287, 568] on link "2" at bounding box center [285, 570] width 27 height 27
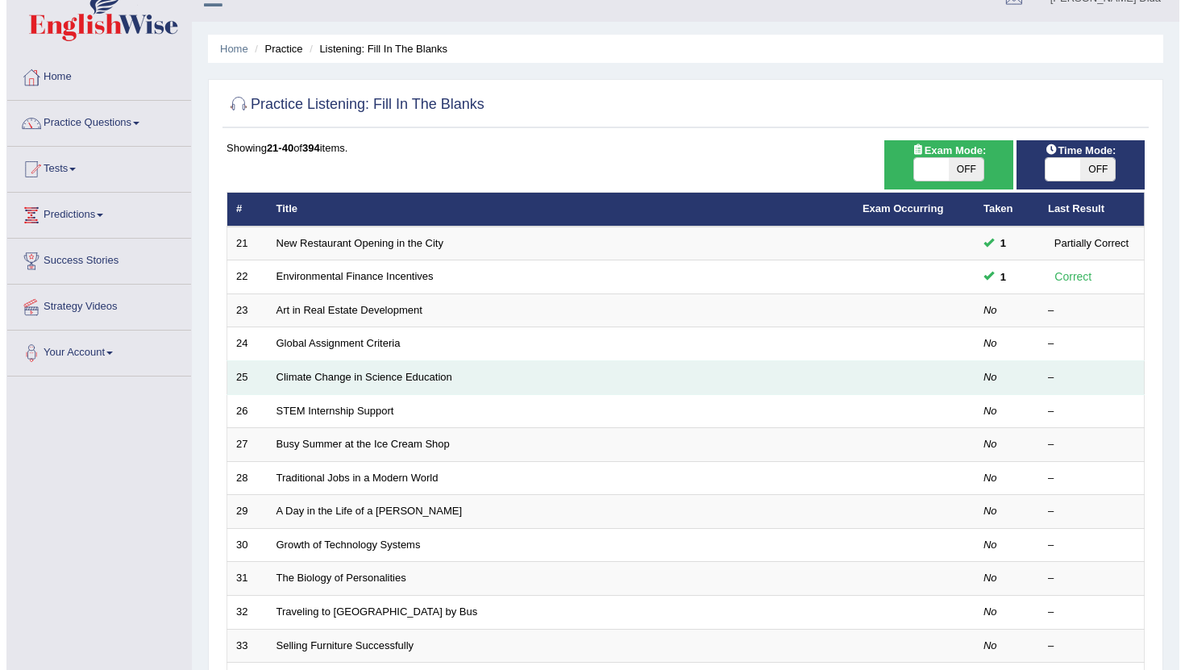
scroll to position [27, 0]
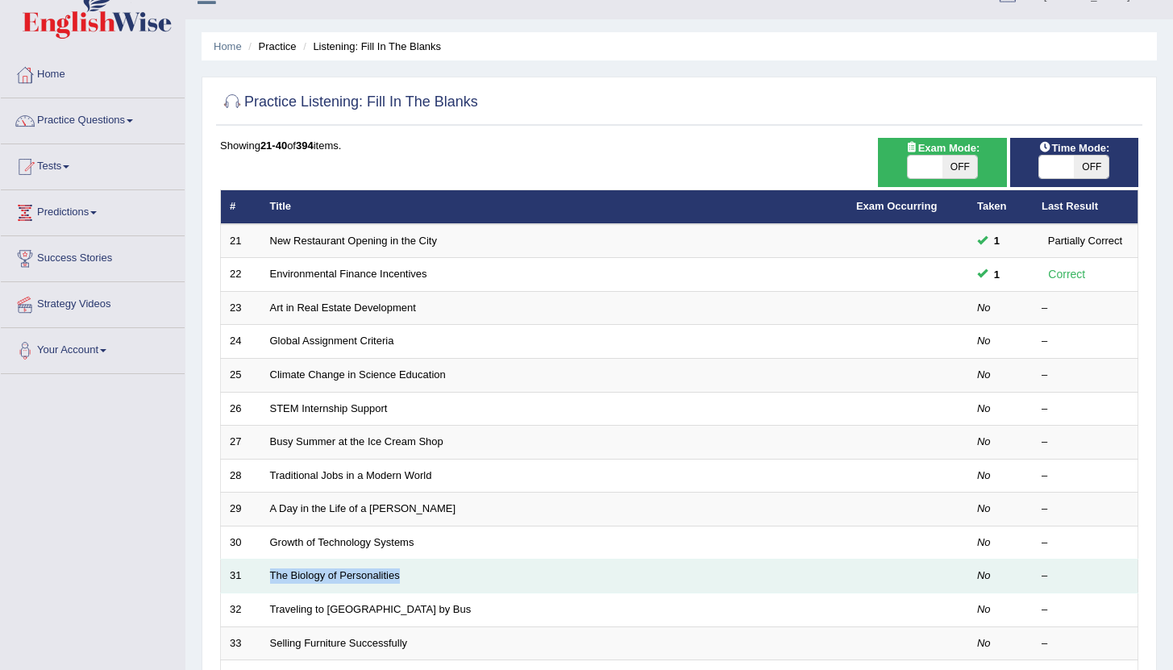
drag, startPoint x: 508, startPoint y: 567, endPoint x: 550, endPoint y: 588, distance: 46.9
click at [550, 588] on td "The Biology of Personalities" at bounding box center [554, 577] width 586 height 34
